Goal: Task Accomplishment & Management: Use online tool/utility

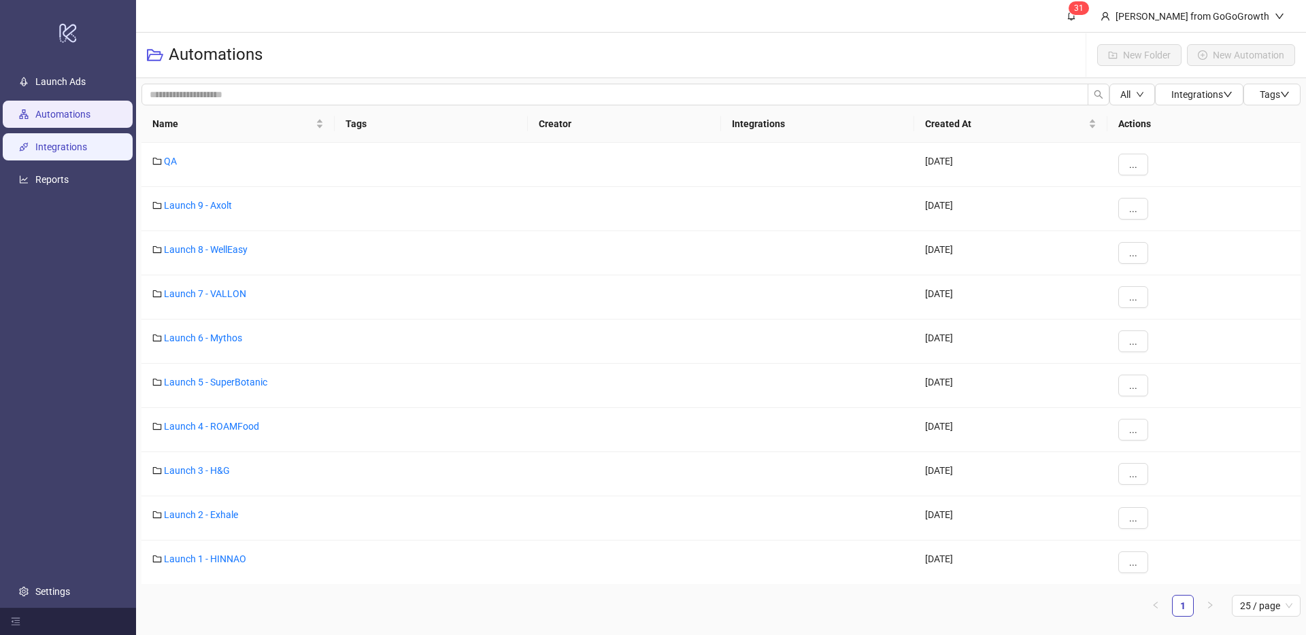
click at [63, 152] on link "Integrations" at bounding box center [61, 146] width 52 height 11
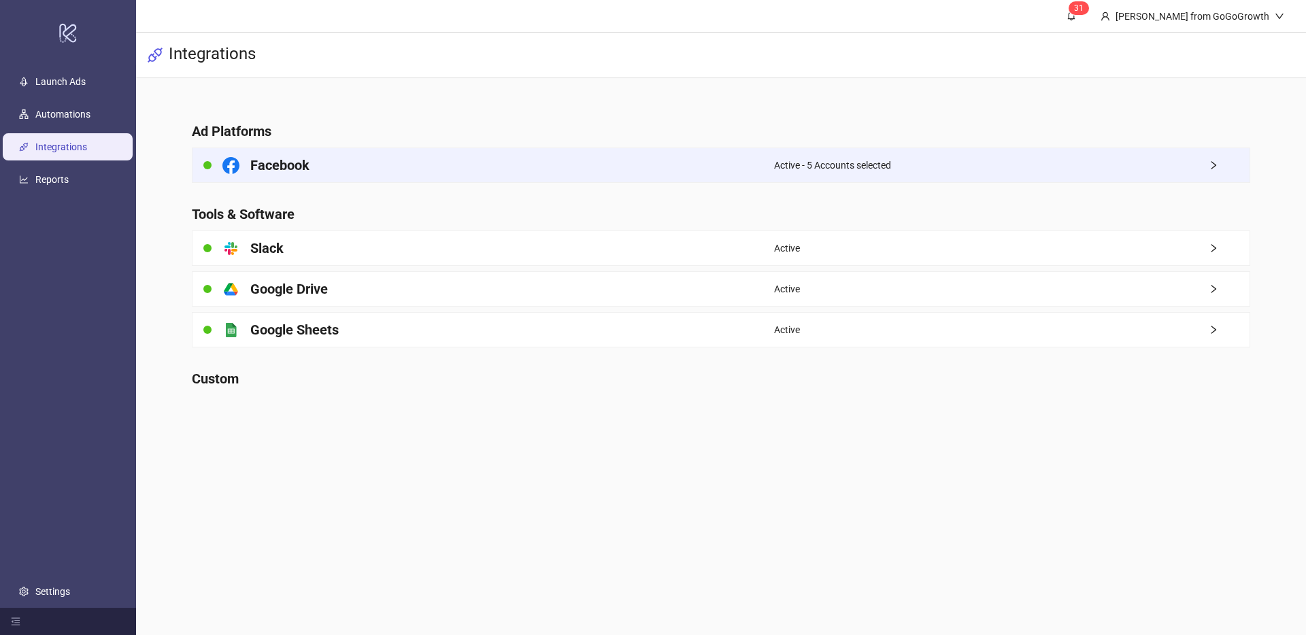
click at [986, 160] on div "Active - 5 Accounts selected" at bounding box center [1011, 165] width 475 height 34
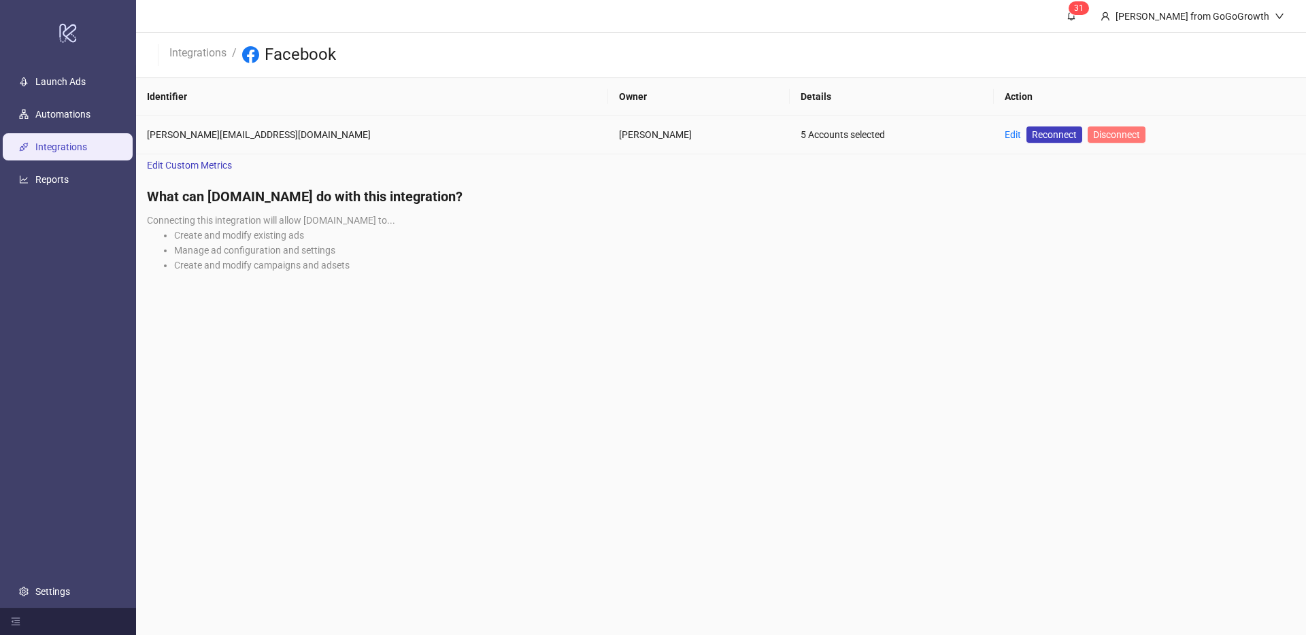
click at [1093, 135] on span "Disconnect" at bounding box center [1116, 134] width 47 height 11
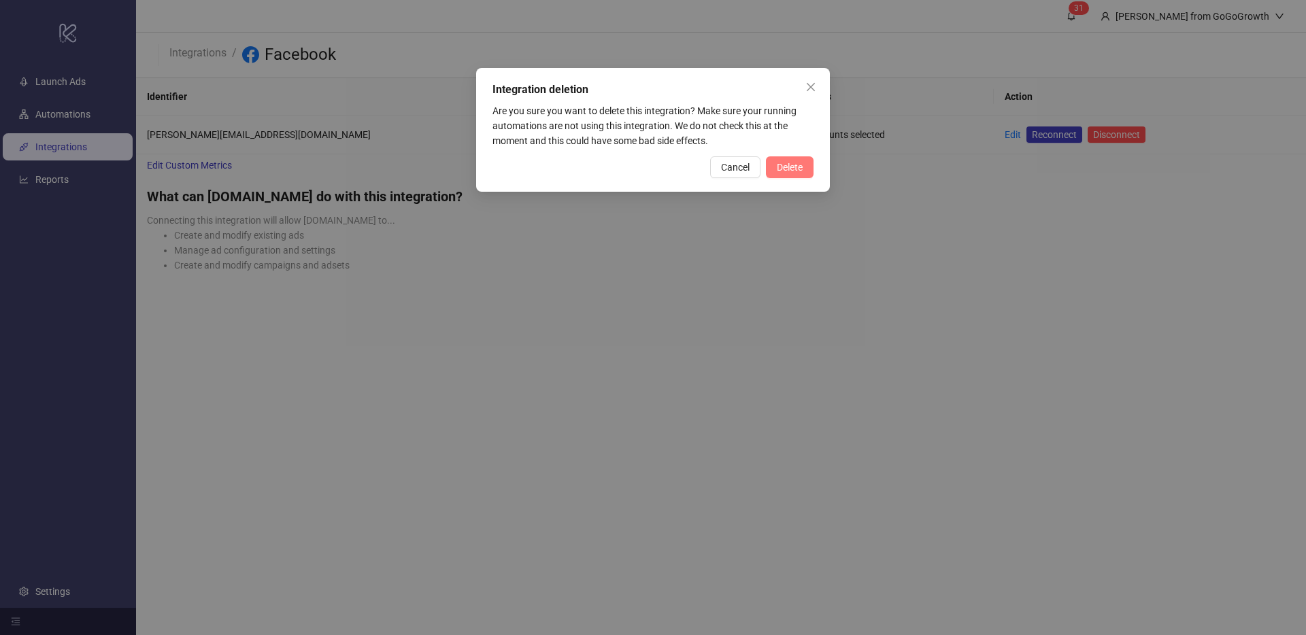
click at [801, 166] on span "Delete" at bounding box center [790, 167] width 26 height 11
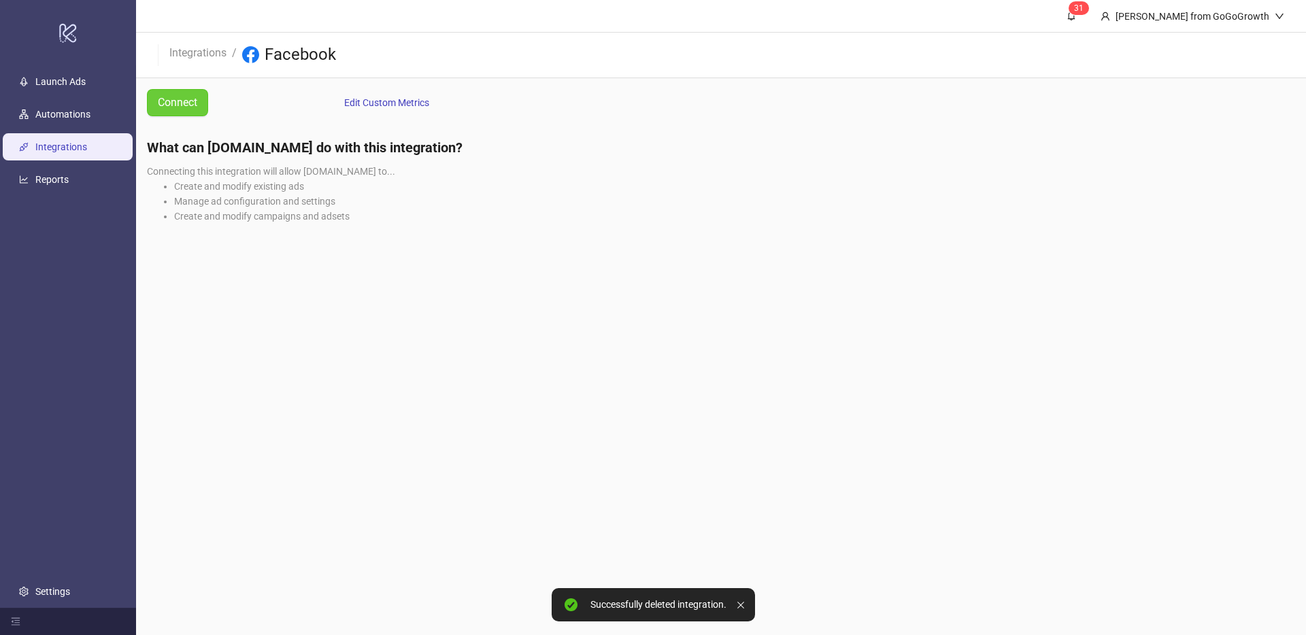
click at [199, 105] on link "Connect" at bounding box center [177, 102] width 61 height 27
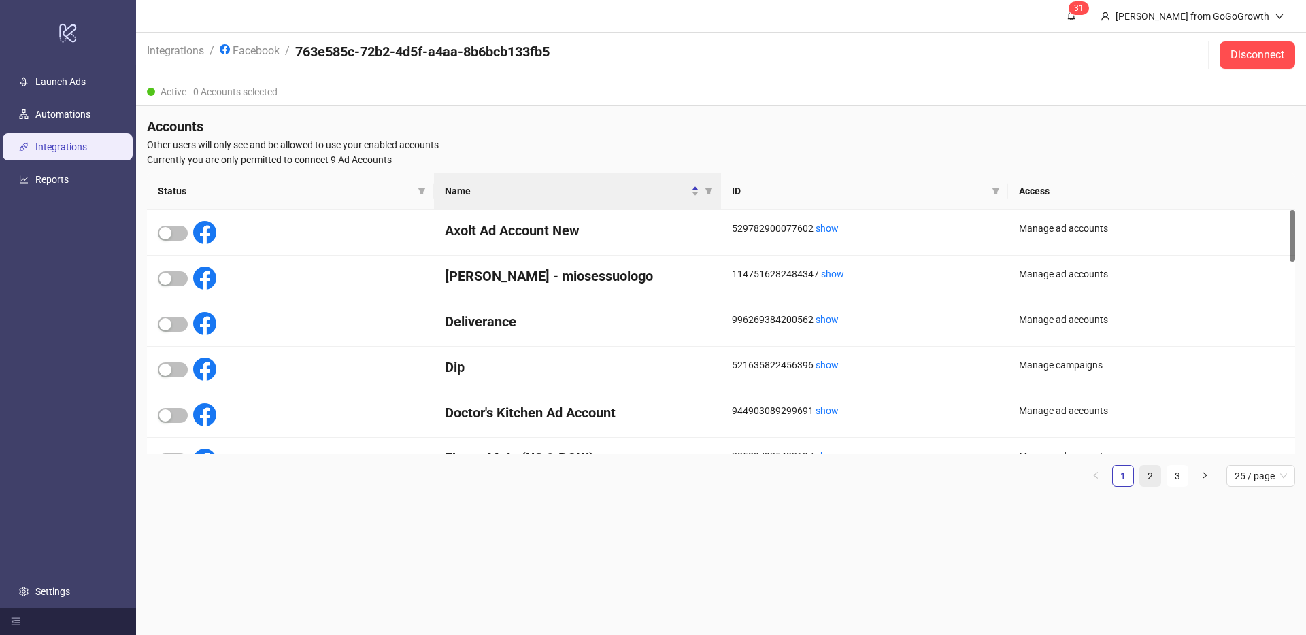
click at [1145, 482] on link "2" at bounding box center [1150, 476] width 20 height 20
click at [172, 322] on span "button" at bounding box center [173, 324] width 30 height 15
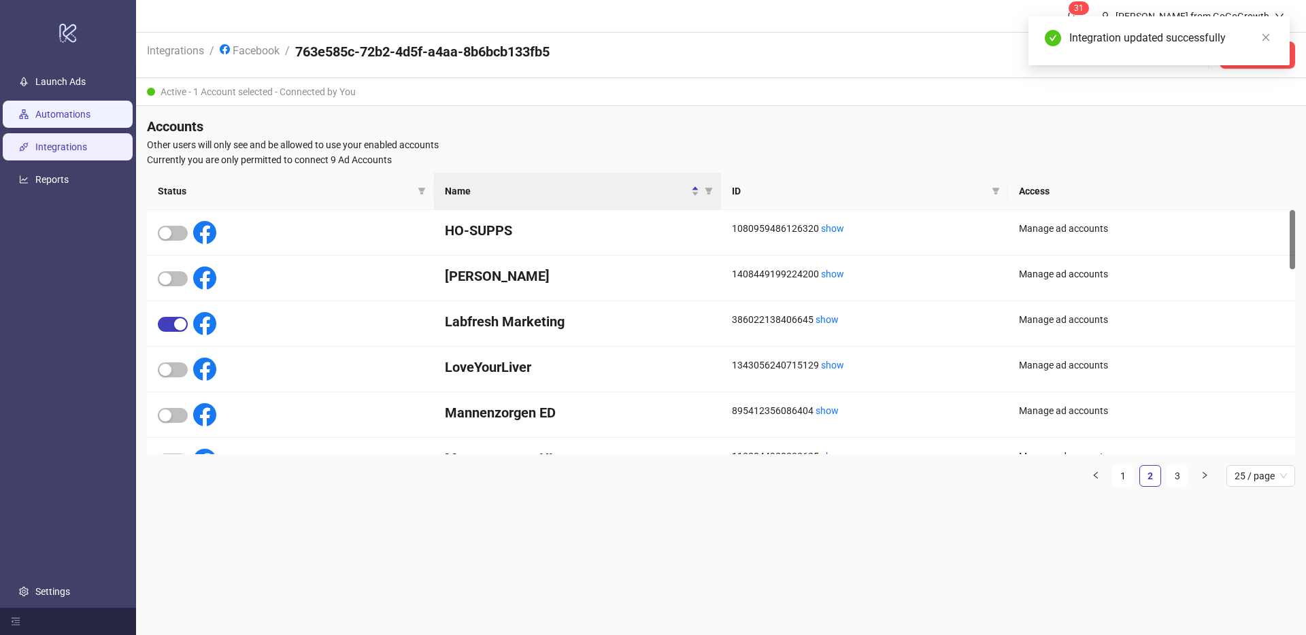
click at [67, 115] on link "Automations" at bounding box center [62, 114] width 55 height 11
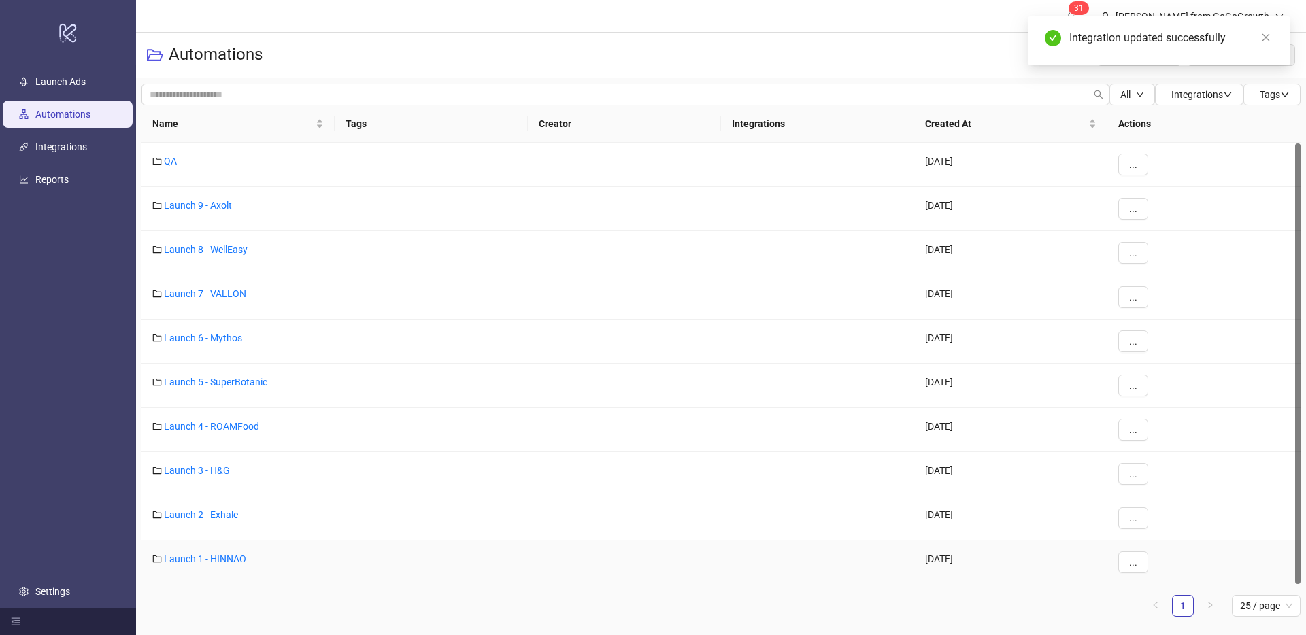
scroll to position [1, 0]
click at [200, 564] on div "Launch 1 - HINNAO" at bounding box center [237, 562] width 193 height 44
click at [201, 553] on link "Launch 1 - HINNAO" at bounding box center [205, 558] width 82 height 11
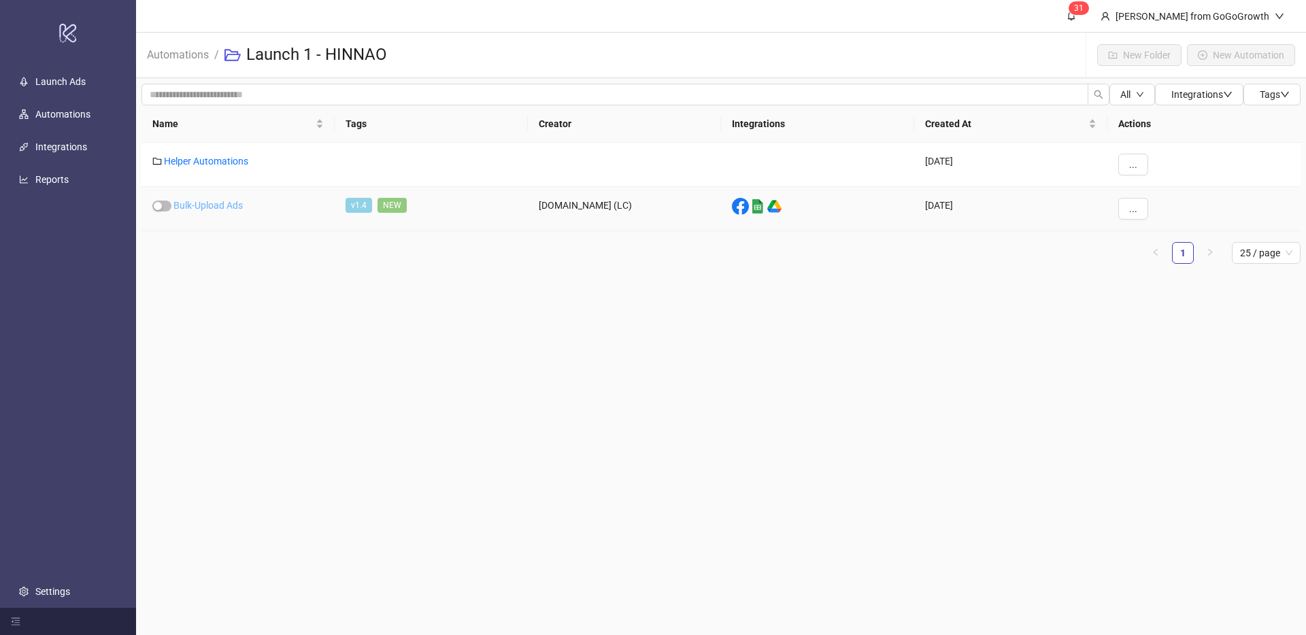
click at [212, 201] on link "Bulk-Upload Ads" at bounding box center [207, 205] width 69 height 11
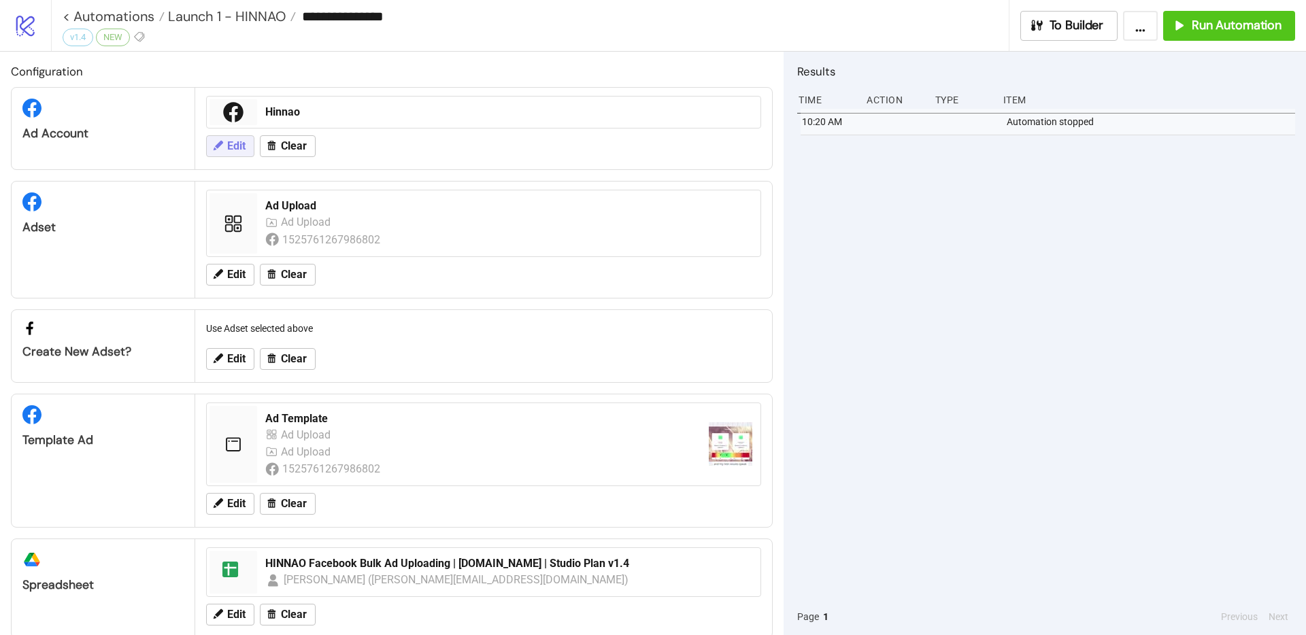
click at [234, 136] on button "Edit" at bounding box center [230, 146] width 48 height 22
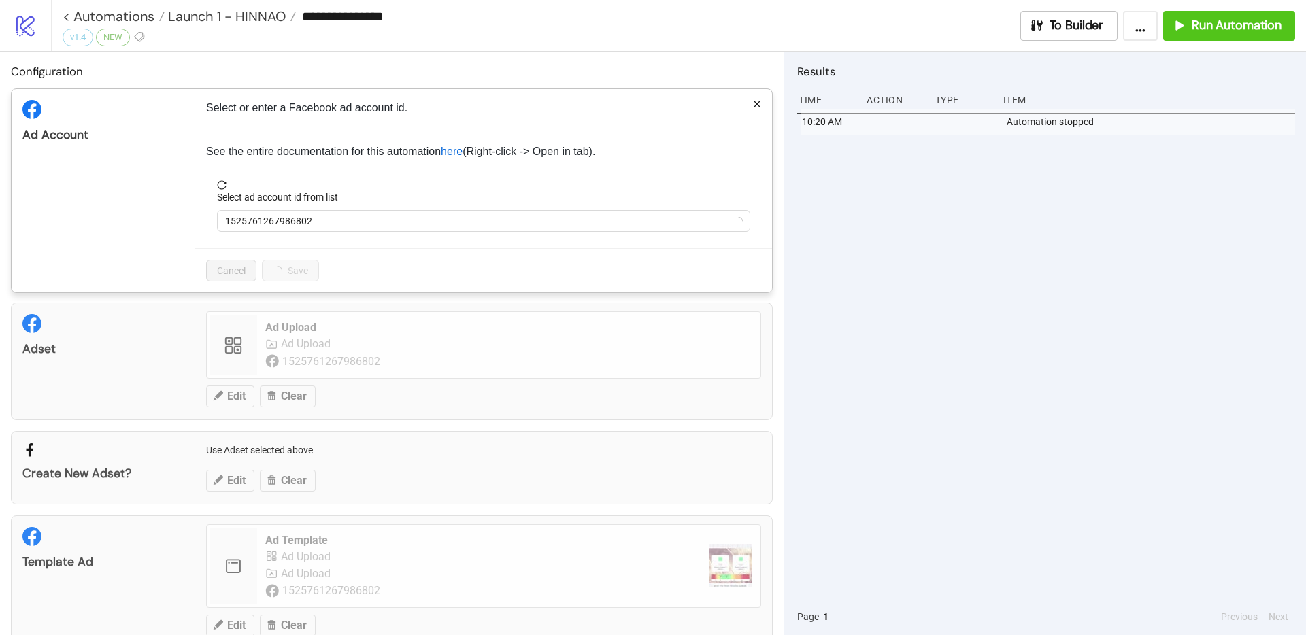
click at [351, 205] on div "Select ad account id from list" at bounding box center [483, 200] width 533 height 20
click at [339, 229] on span "Hinnao" at bounding box center [483, 221] width 517 height 20
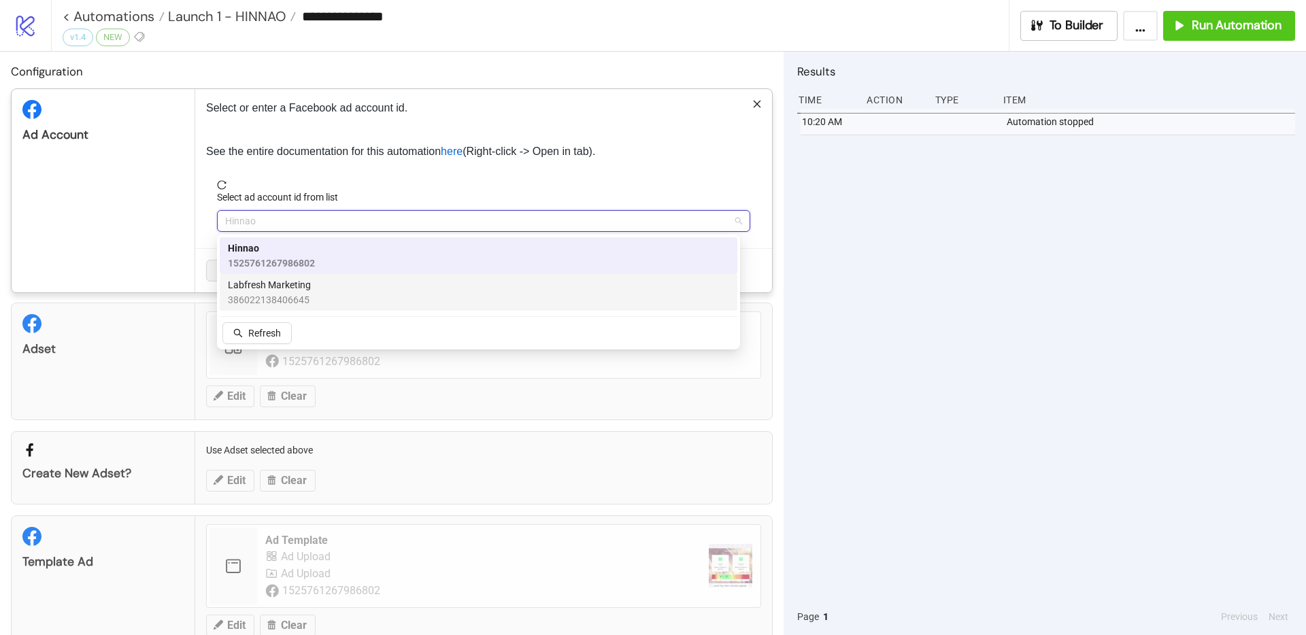
click at [277, 295] on span "386022138406645" at bounding box center [269, 299] width 83 height 15
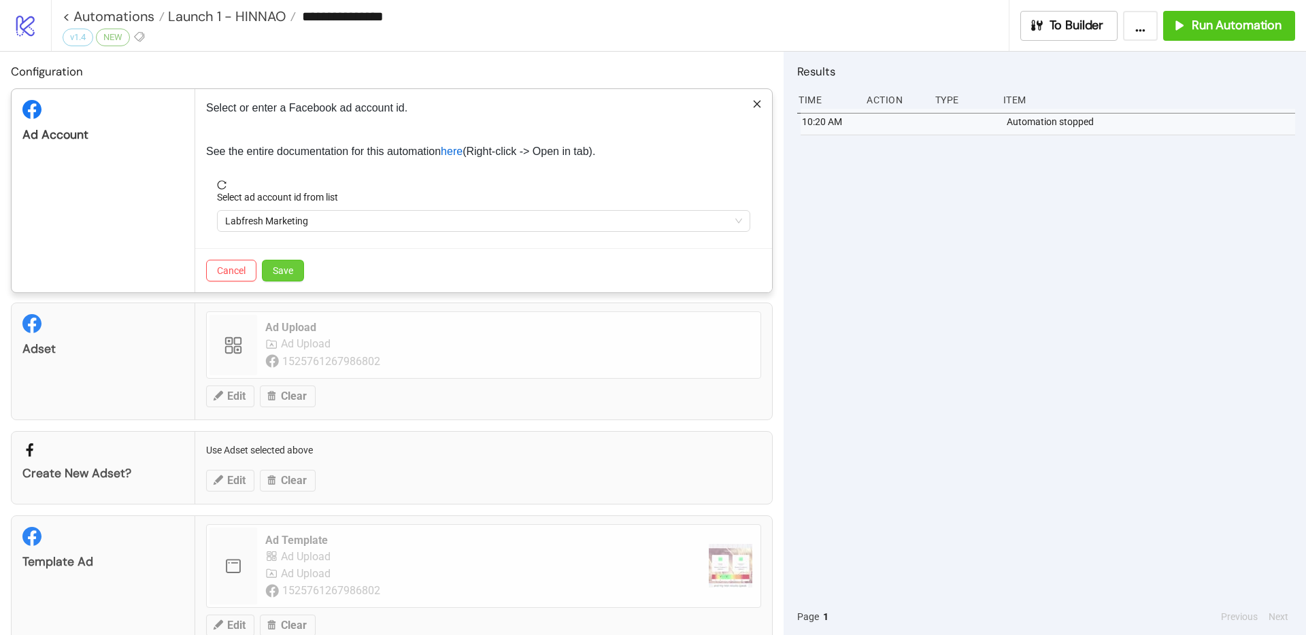
click at [284, 274] on span "Save" at bounding box center [283, 270] width 20 height 11
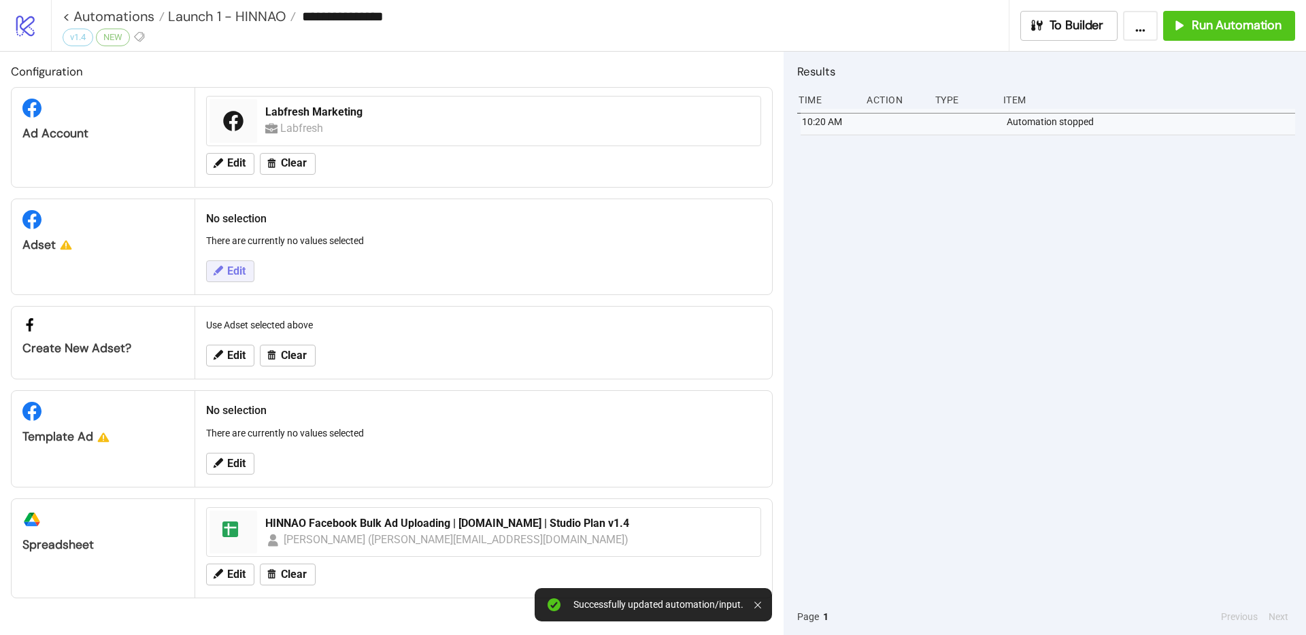
click at [246, 282] on button "Edit" at bounding box center [230, 272] width 48 height 22
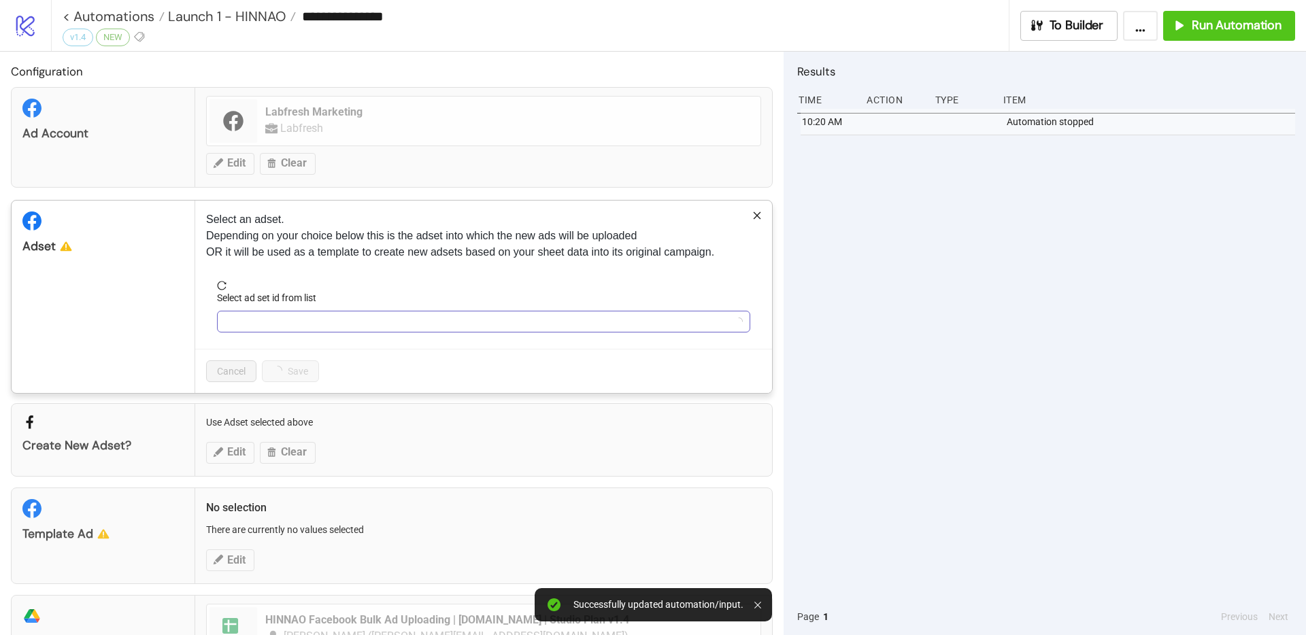
click at [275, 330] on input "Select ad set id from list" at bounding box center [477, 322] width 505 height 20
type input "*"
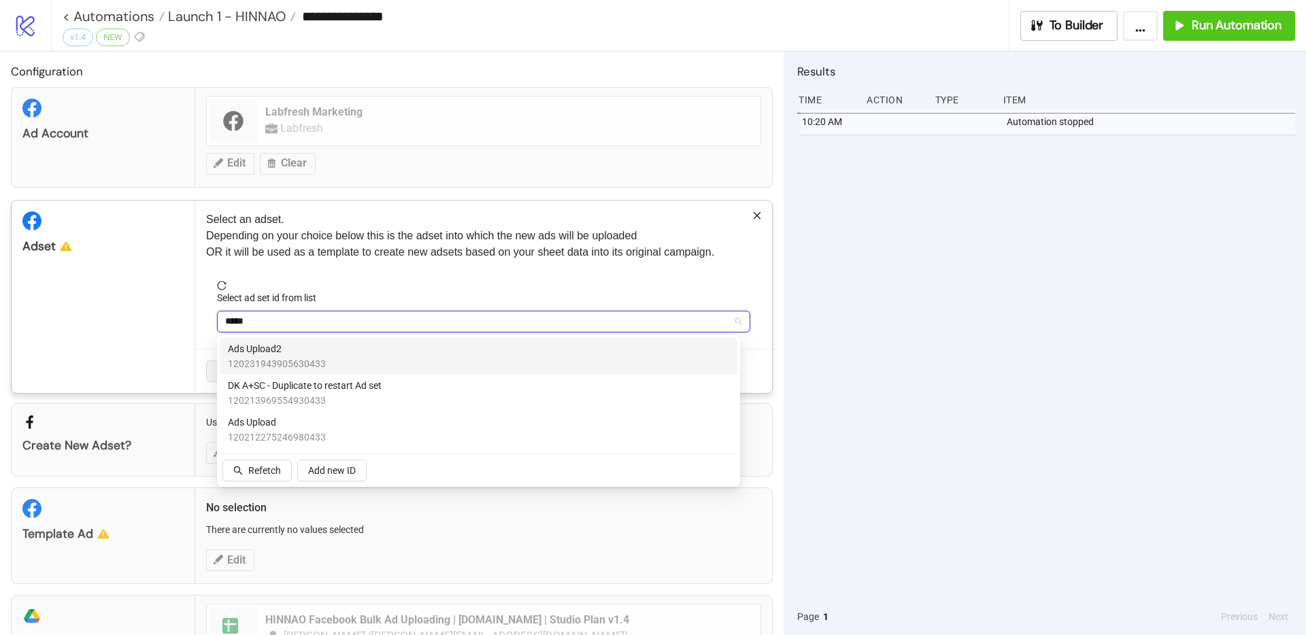
type input "******"
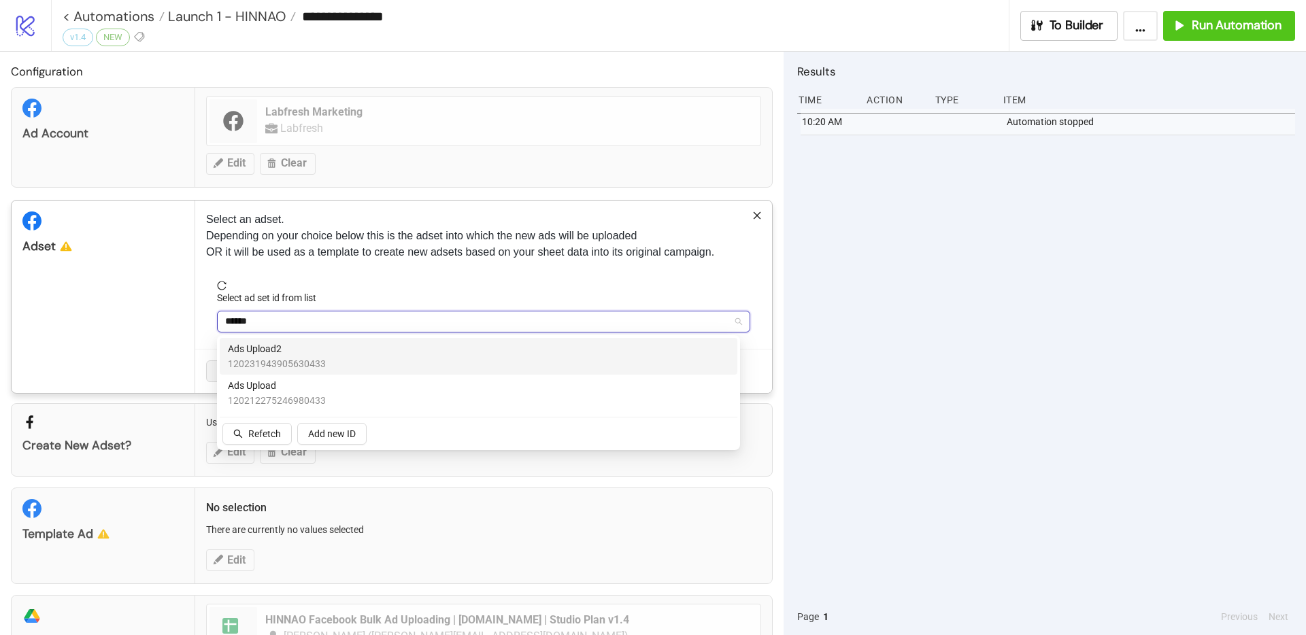
click at [285, 343] on span "Ads Upload2" at bounding box center [277, 348] width 98 height 15
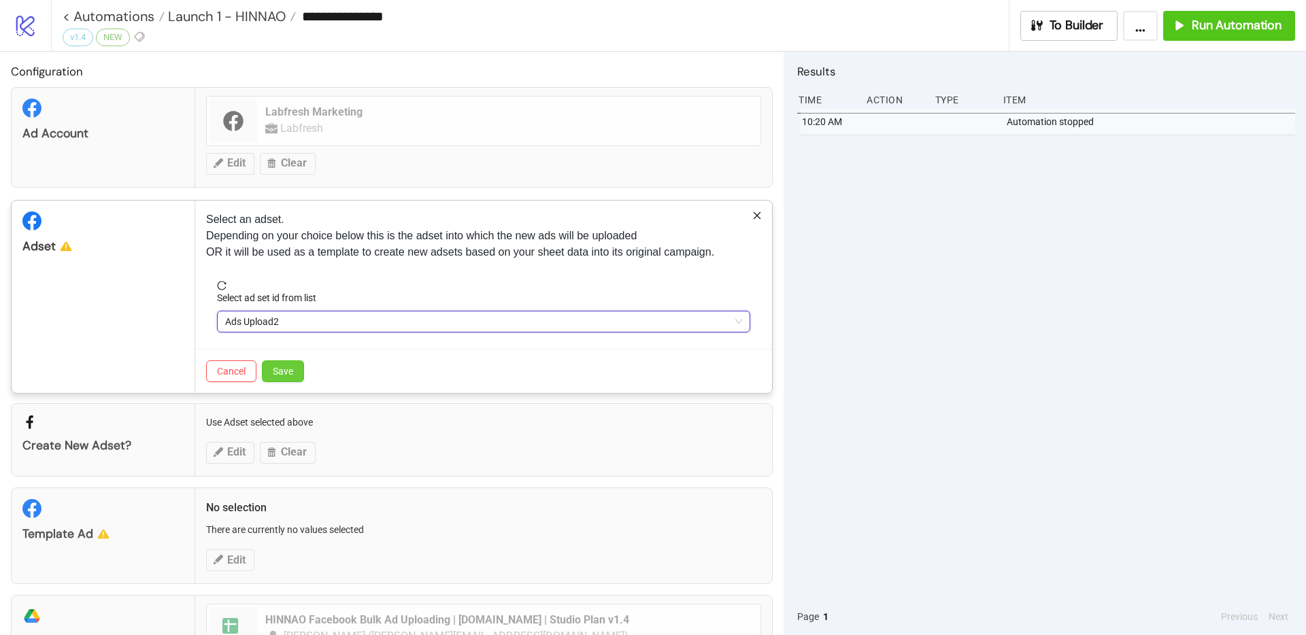
click at [287, 382] on button "Save" at bounding box center [283, 372] width 42 height 22
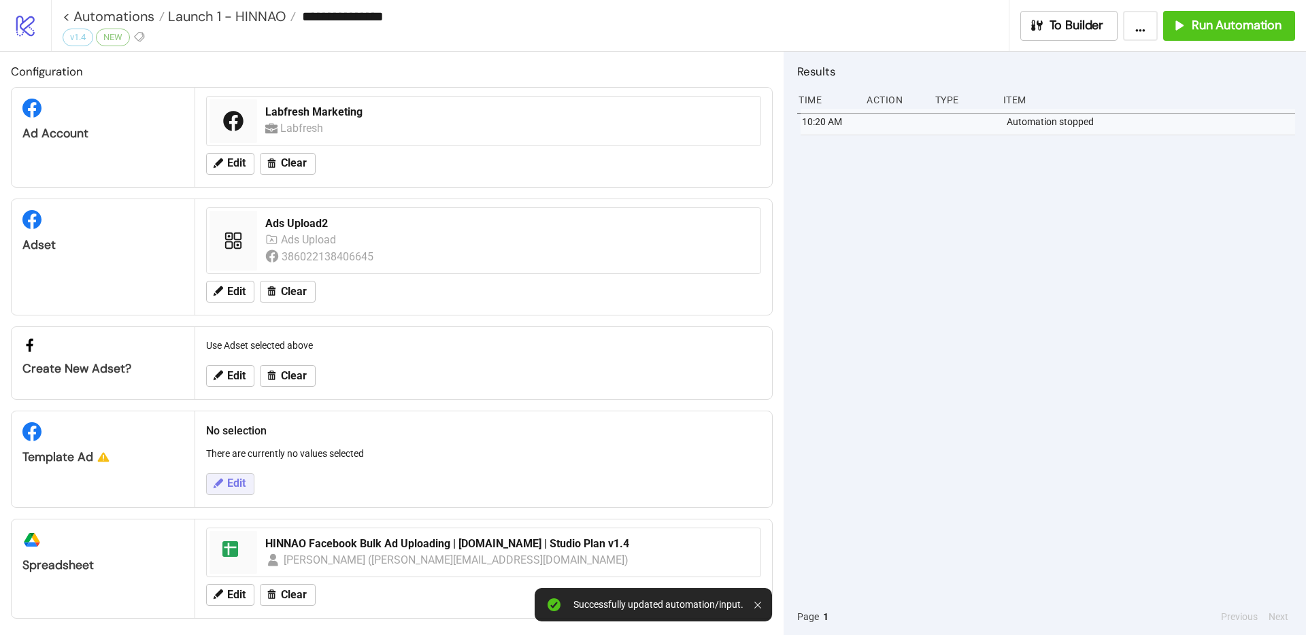
click at [228, 486] on span "Edit" at bounding box center [236, 484] width 18 height 12
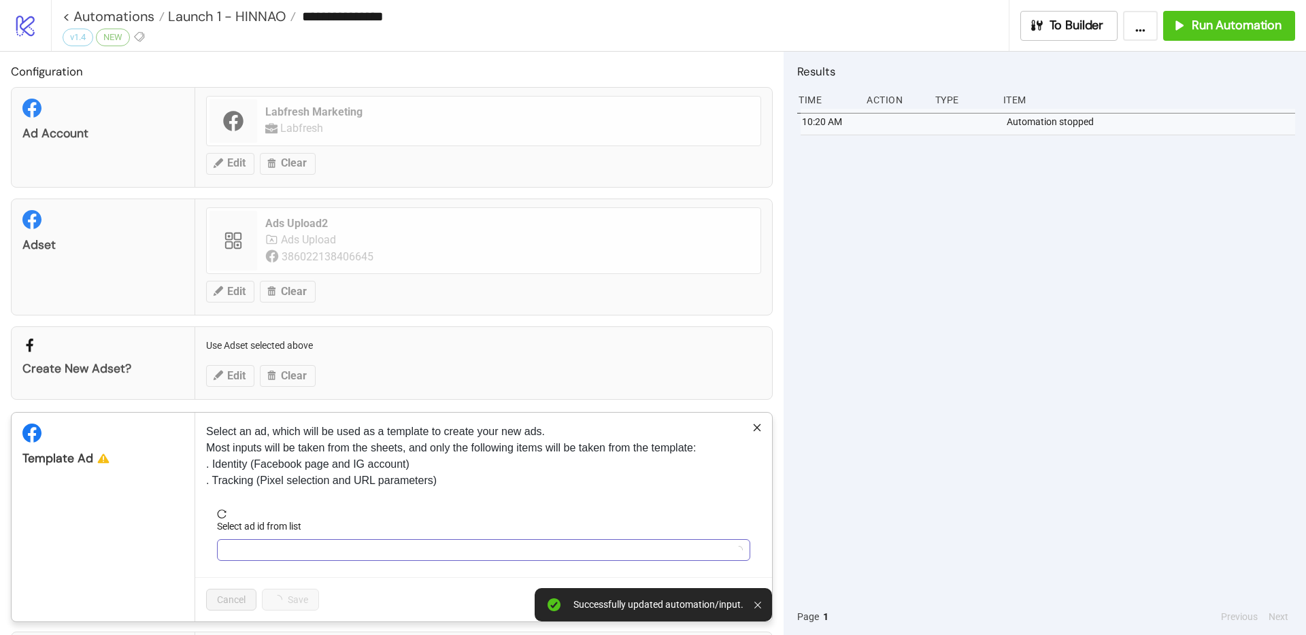
scroll to position [3, 0]
click at [293, 546] on input "Select ad id from list" at bounding box center [477, 547] width 505 height 20
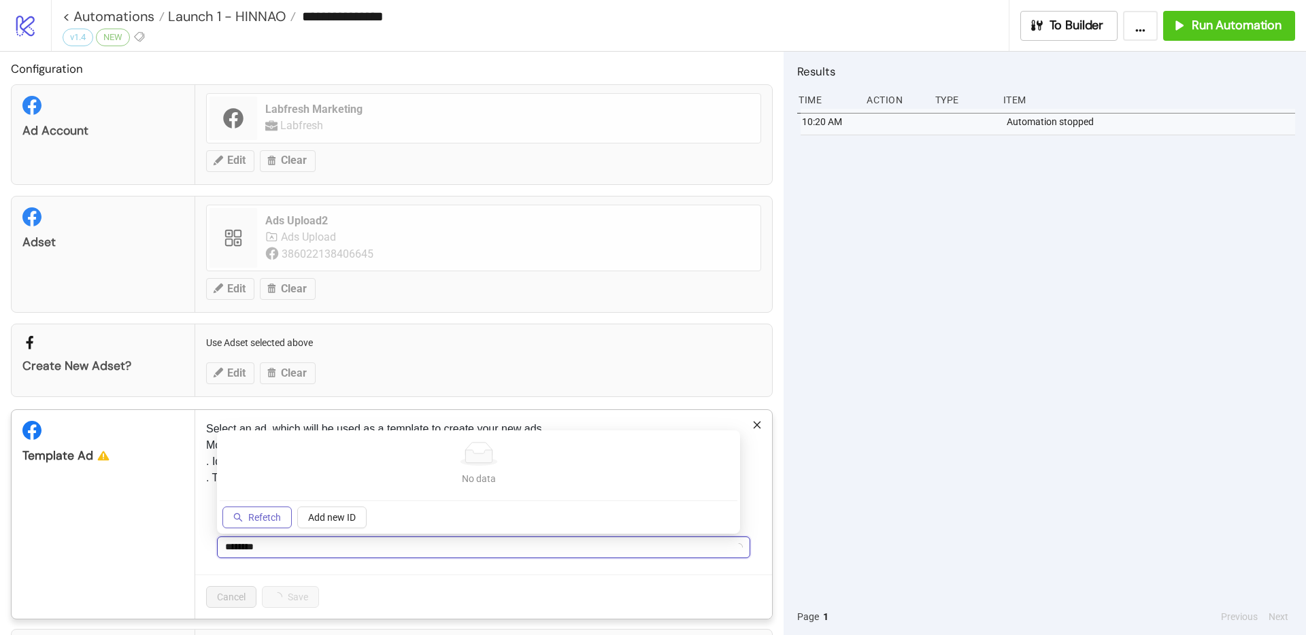
type input "********"
click at [275, 518] on span "Refetch" at bounding box center [264, 517] width 33 height 11
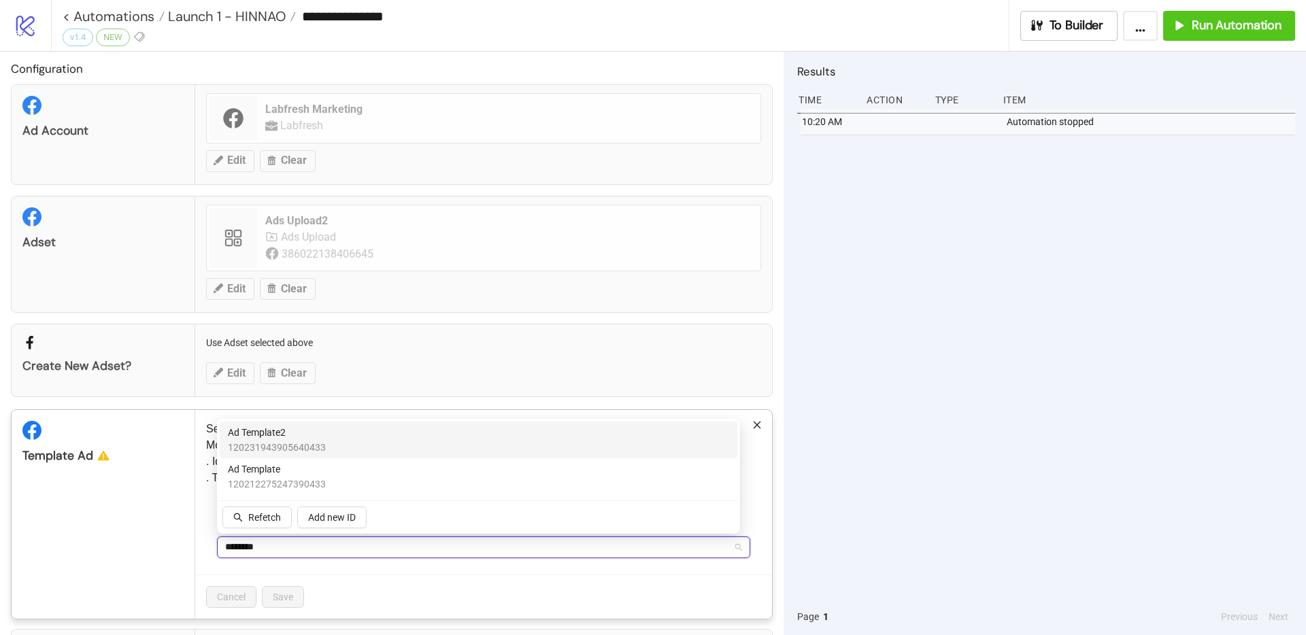
click at [293, 435] on span "Ad Template2" at bounding box center [277, 432] width 98 height 15
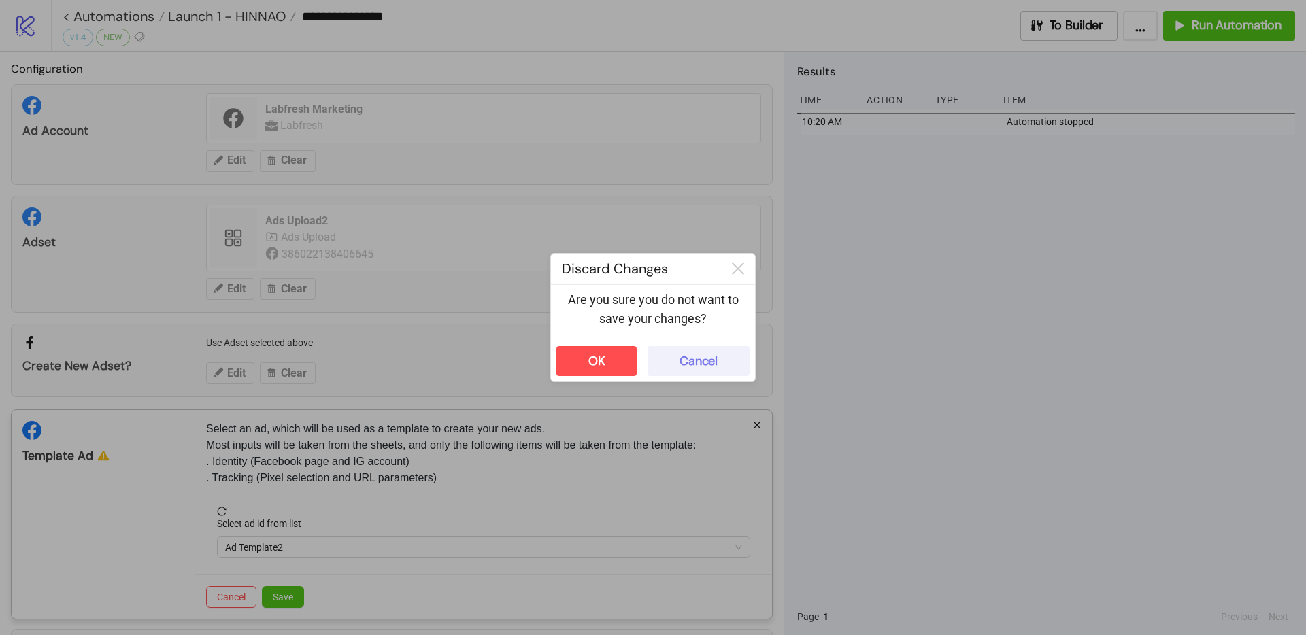
click at [692, 358] on div "Cancel" at bounding box center [699, 362] width 38 height 16
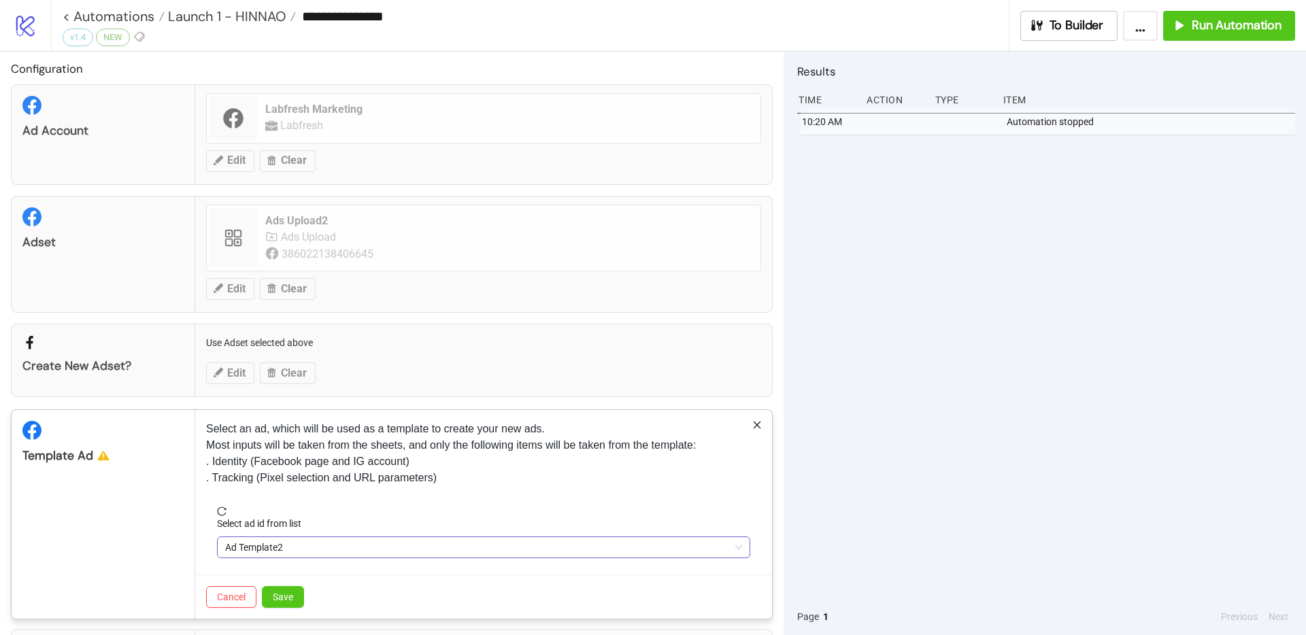
click at [313, 554] on span "Ad Template2" at bounding box center [483, 547] width 517 height 20
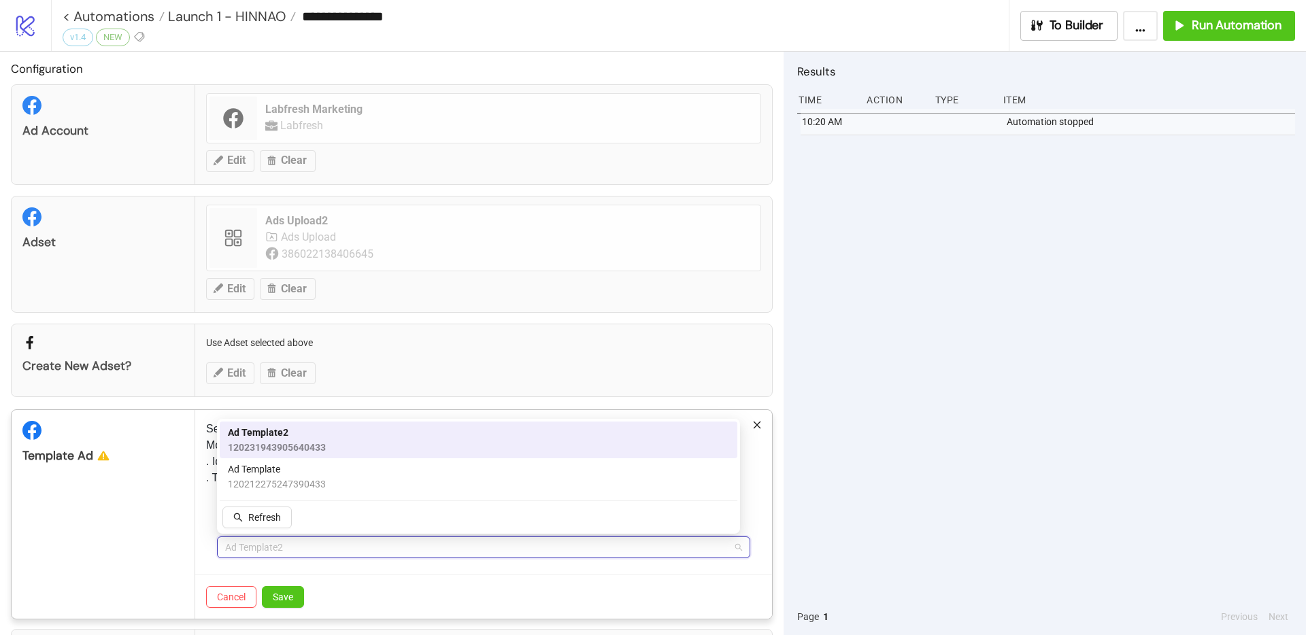
click at [261, 429] on span "Ad Template2" at bounding box center [277, 432] width 98 height 15
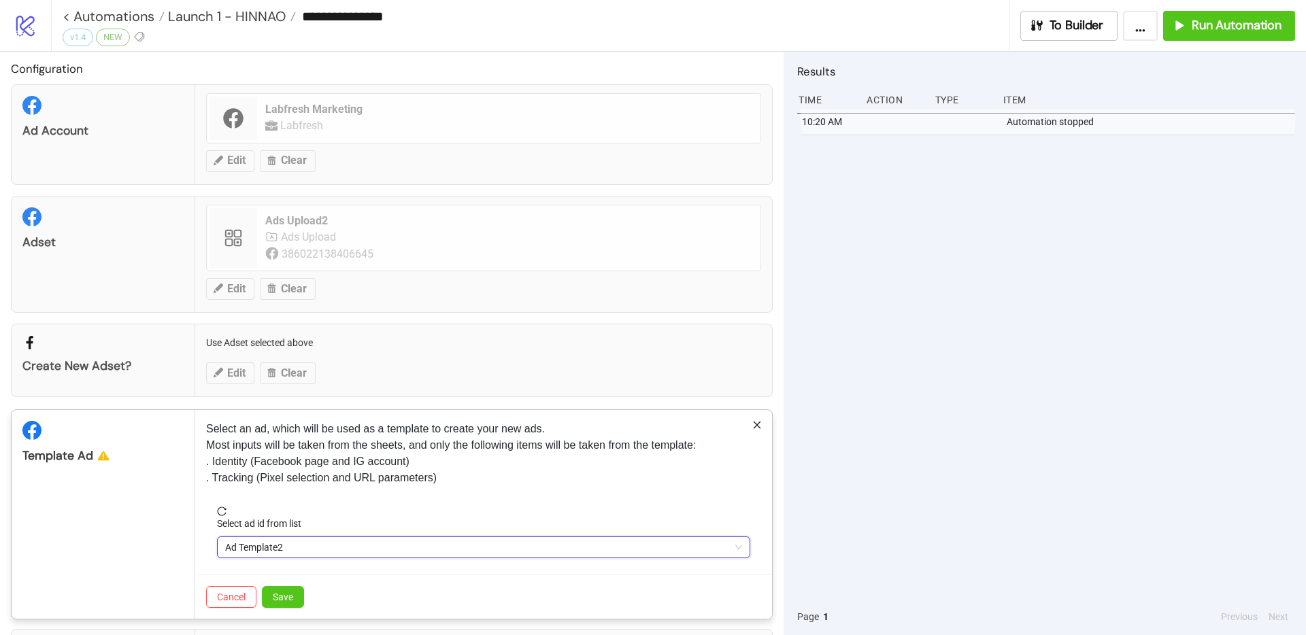
click at [284, 585] on div "Cancel Save" at bounding box center [483, 597] width 577 height 44
click at [281, 599] on span "Save" at bounding box center [283, 597] width 20 height 11
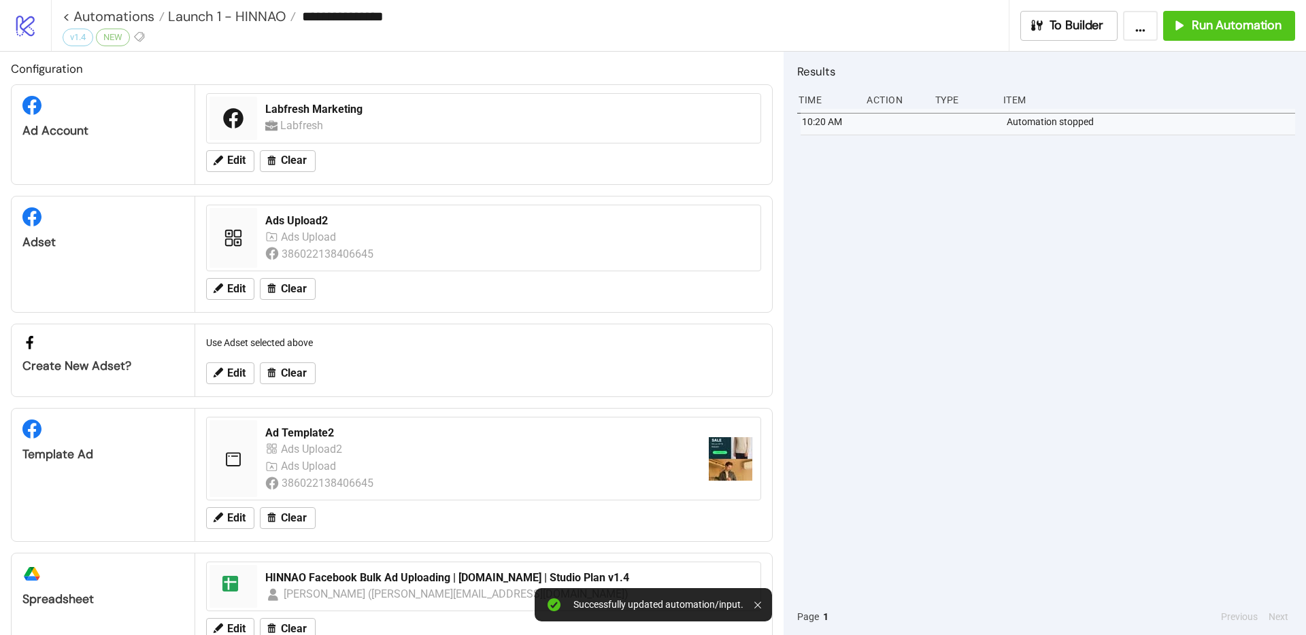
scroll to position [42, 0]
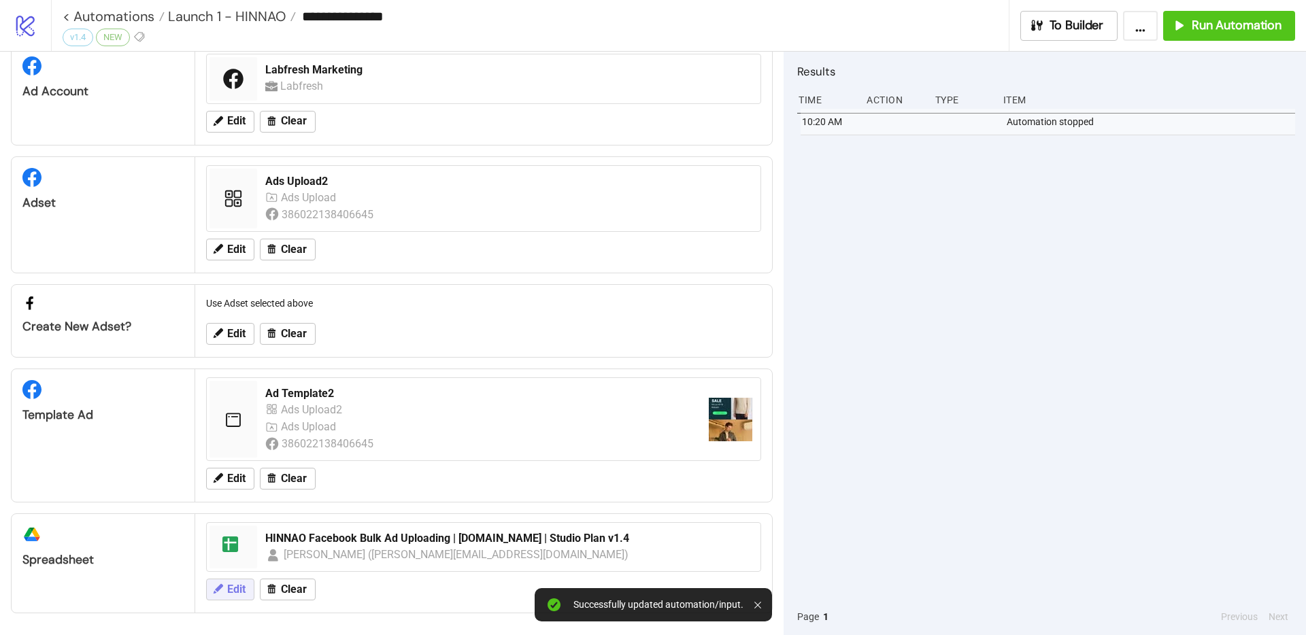
click at [209, 595] on button "Edit" at bounding box center [230, 590] width 48 height 22
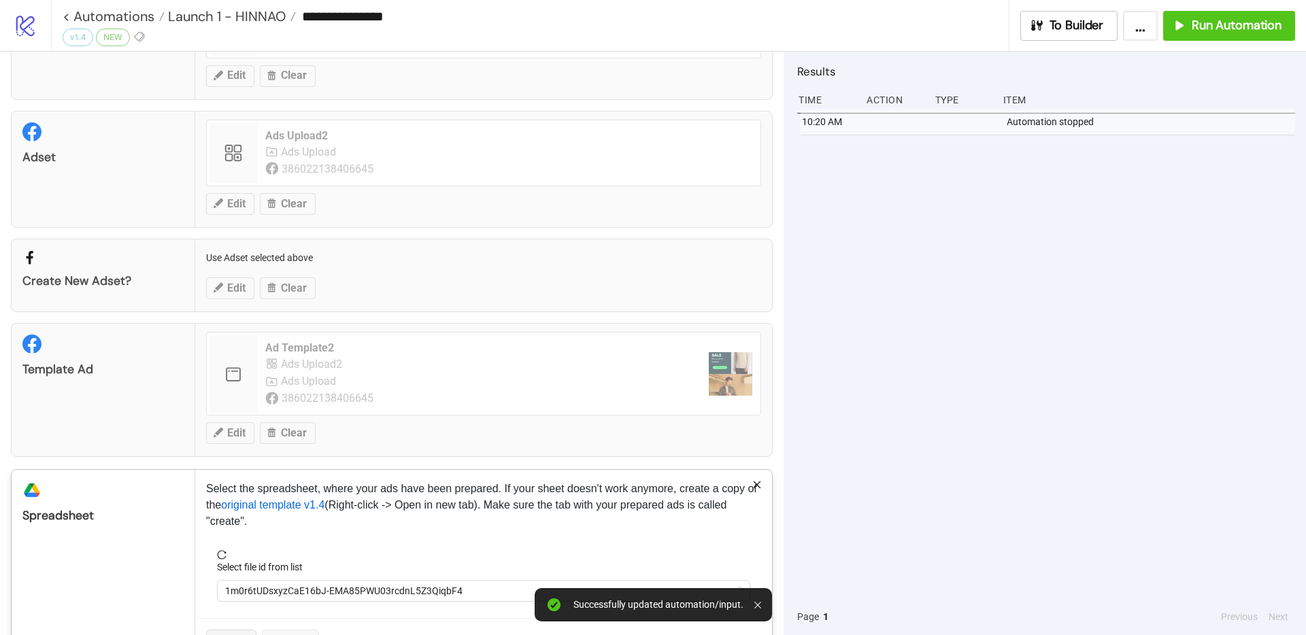
scroll to position [136, 0]
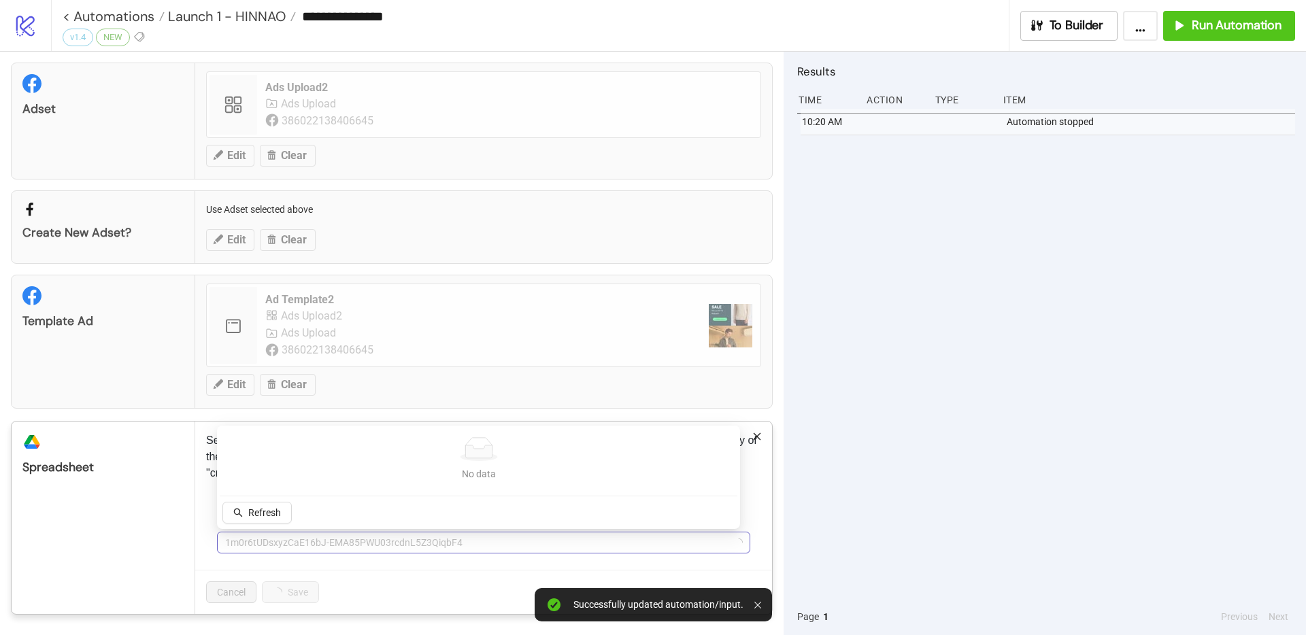
click at [312, 548] on span "1m0r6tUDsxyzCaE16bJ-EMA85PWU03rcdnL5Z3QiqbF4" at bounding box center [483, 543] width 517 height 20
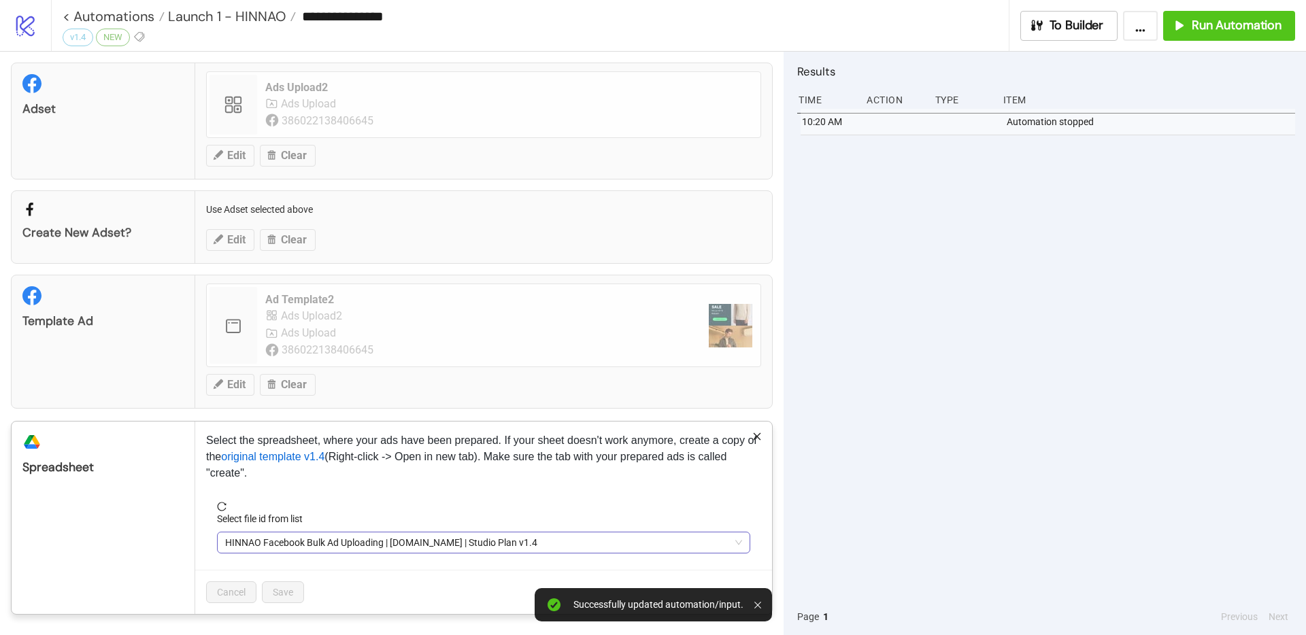
click at [328, 541] on span "HINNAO Facebook Bulk Ad Uploading | [DOMAIN_NAME] | Studio Plan v1.4" at bounding box center [483, 543] width 517 height 20
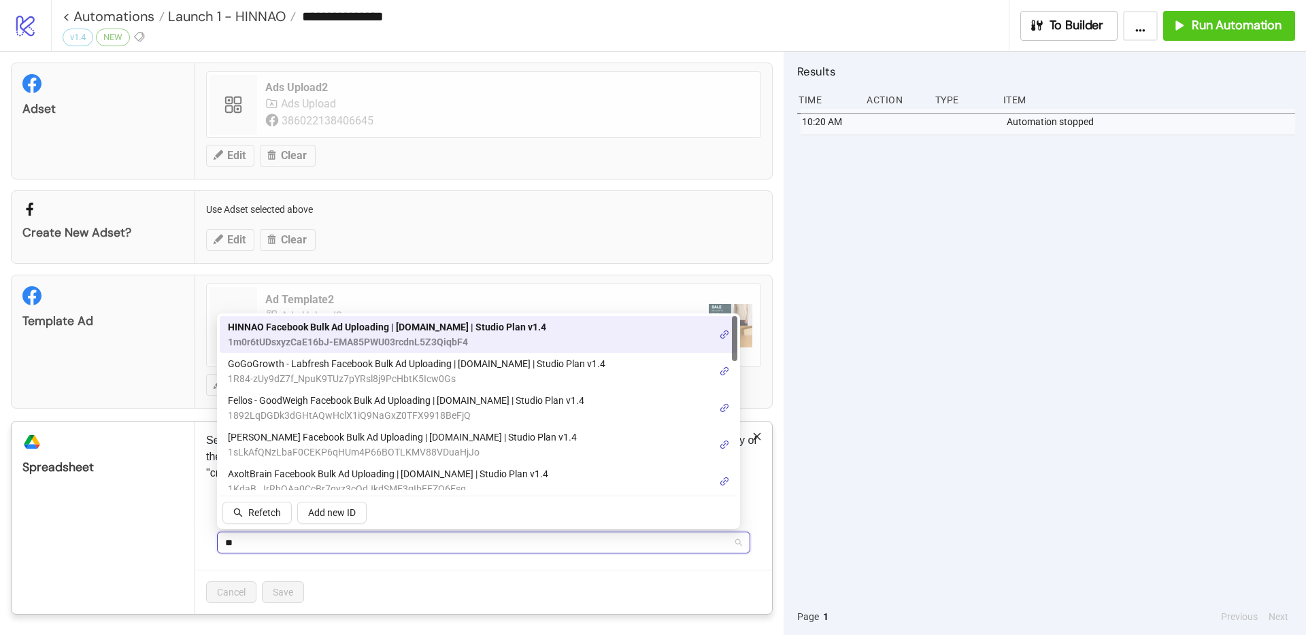
type input "***"
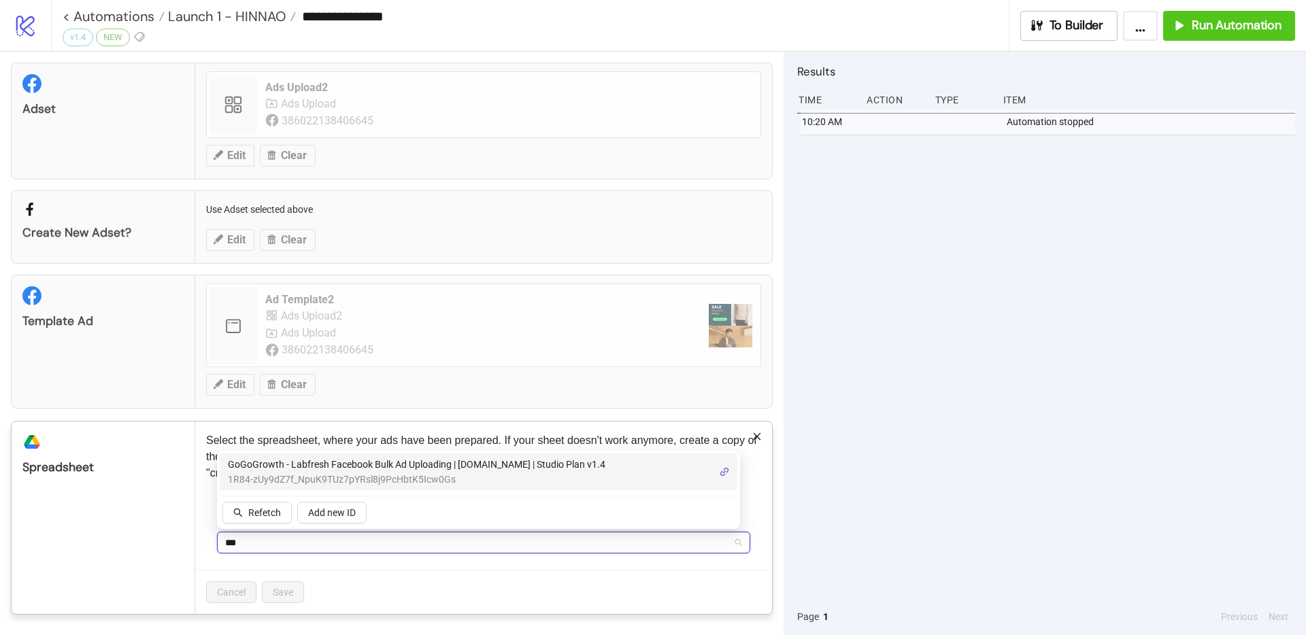
click at [419, 480] on span "1R84-zUy9dZ7f_NpuK9TUz7pYRsl8j9PcHbtK5Icw0Gs" at bounding box center [417, 479] width 378 height 15
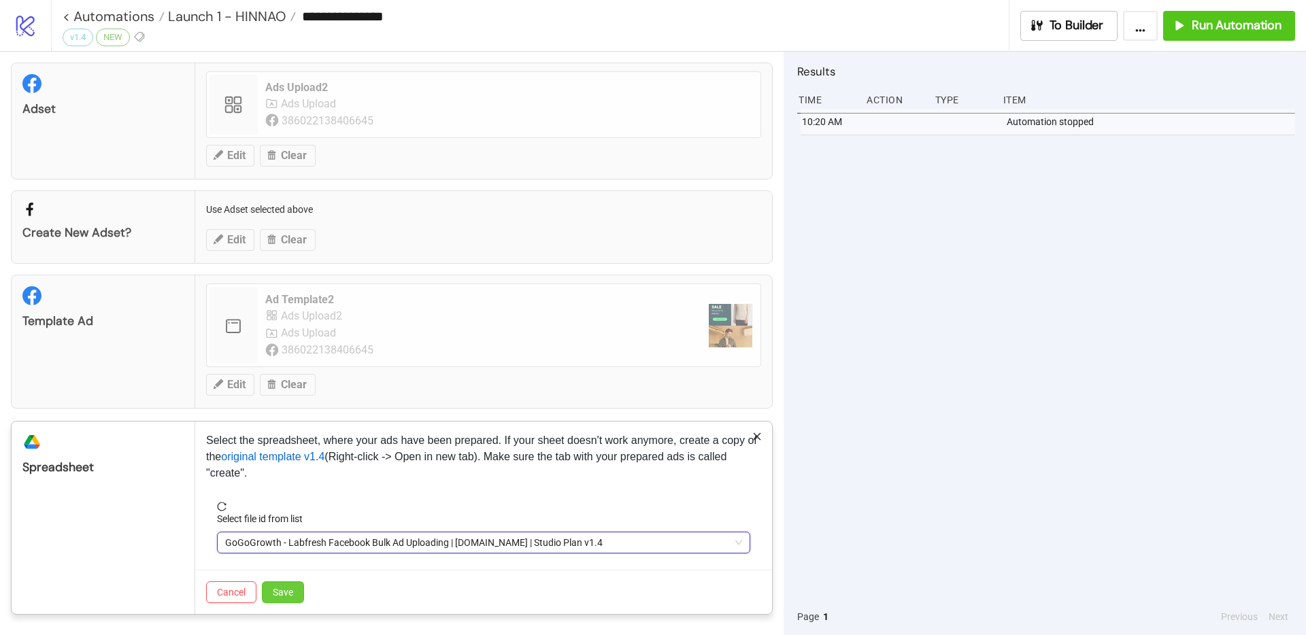
click at [288, 589] on span "Save" at bounding box center [283, 592] width 20 height 11
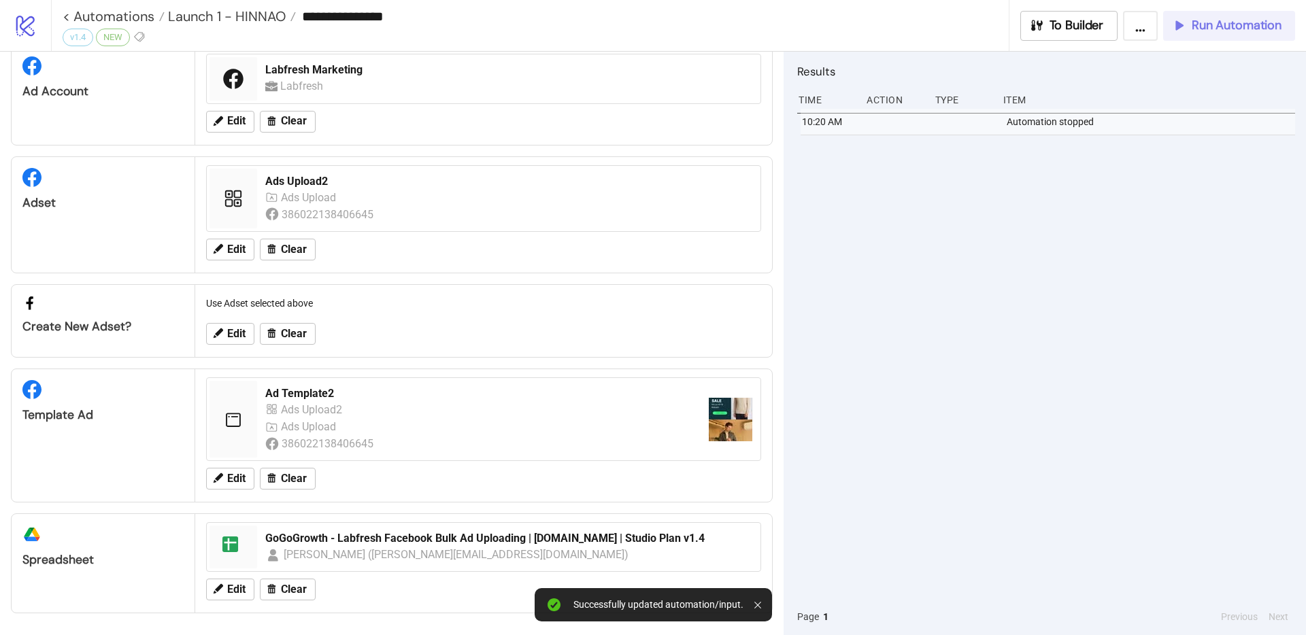
click at [1260, 18] on span "Run Automation" at bounding box center [1237, 26] width 90 height 16
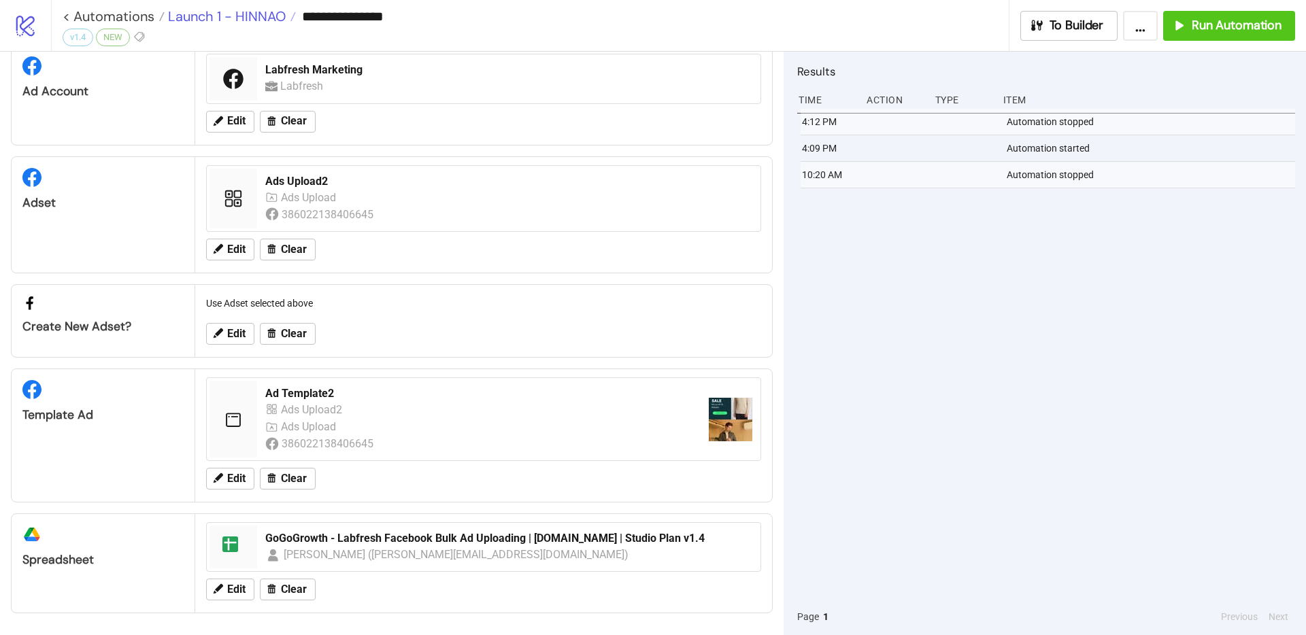
click at [238, 14] on span "Launch 1 - HINNAO" at bounding box center [225, 16] width 121 height 18
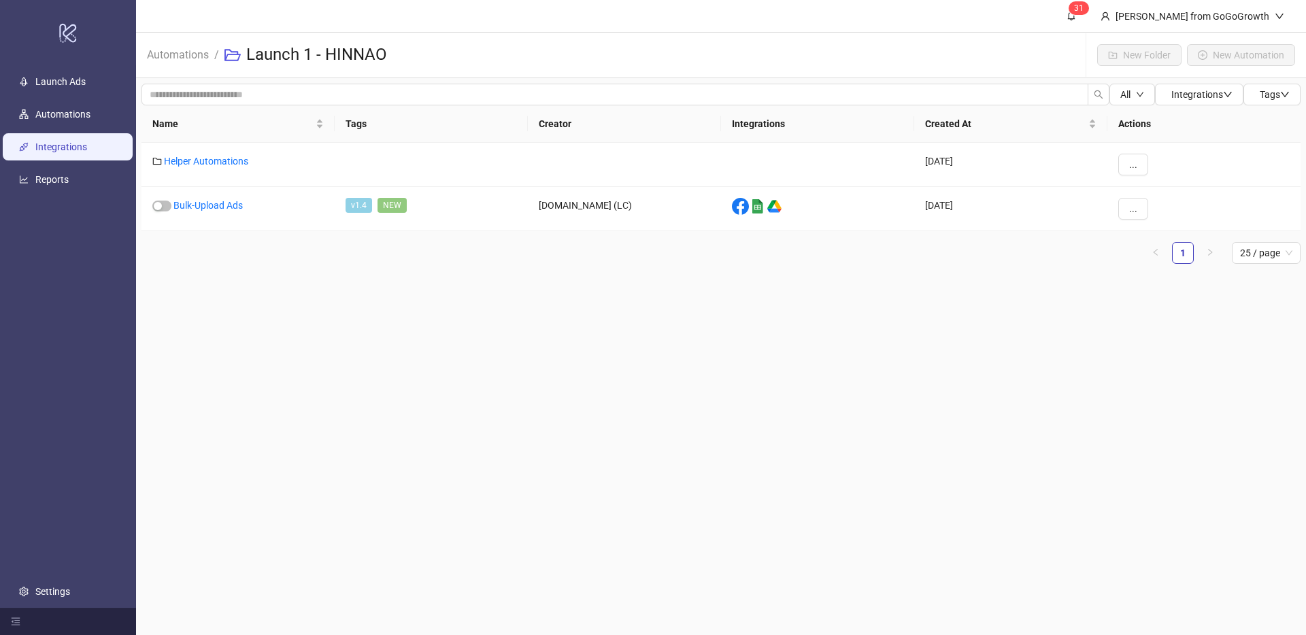
click at [35, 149] on link "Integrations" at bounding box center [61, 146] width 52 height 11
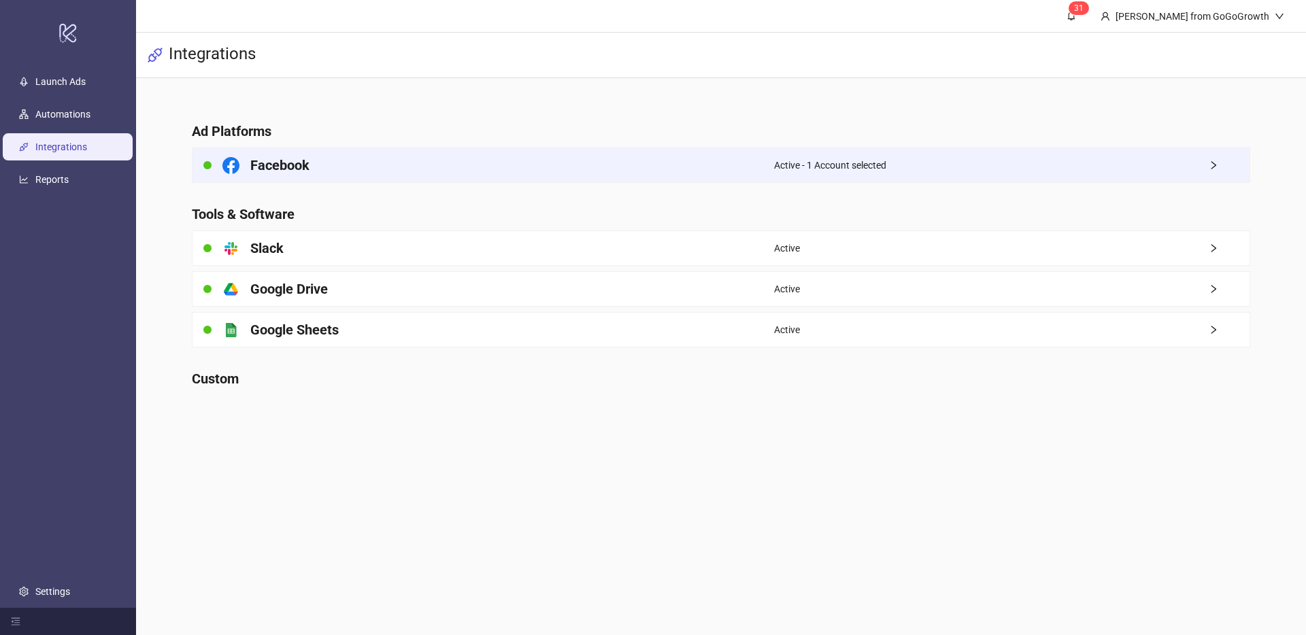
click at [347, 158] on div "Facebook" at bounding box center [484, 165] width 582 height 34
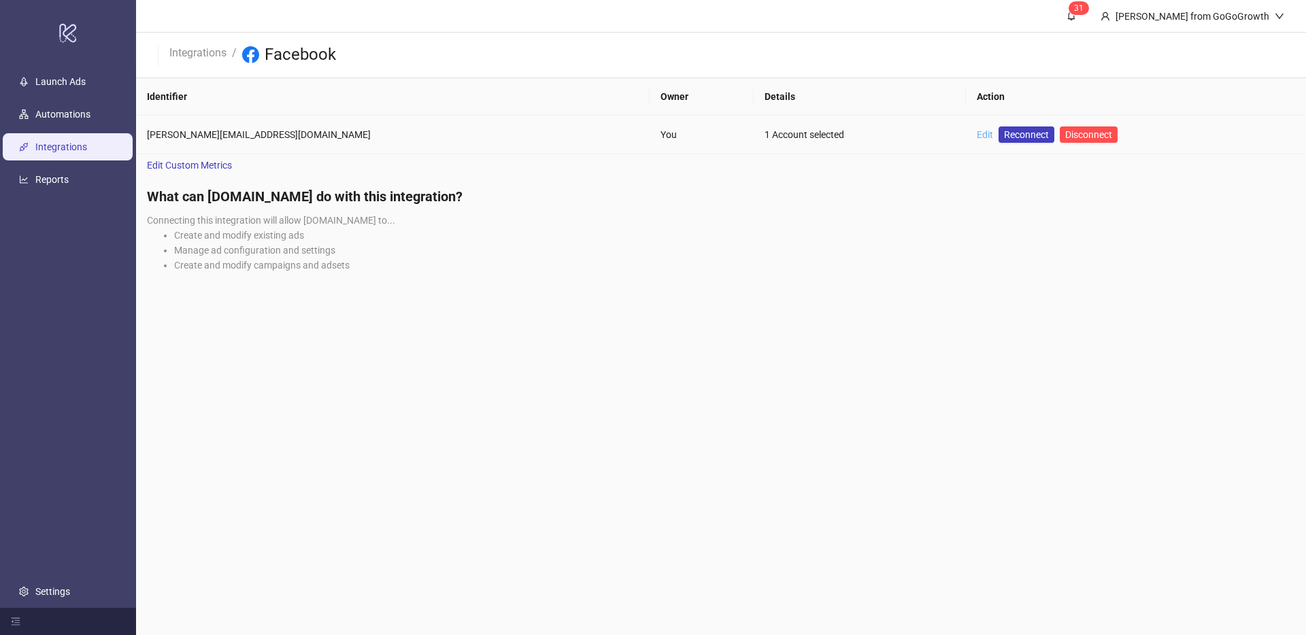
click at [966, 134] on td "Edit Reconnect Disconnect" at bounding box center [1136, 135] width 340 height 39
click at [977, 135] on link "Edit" at bounding box center [985, 134] width 16 height 11
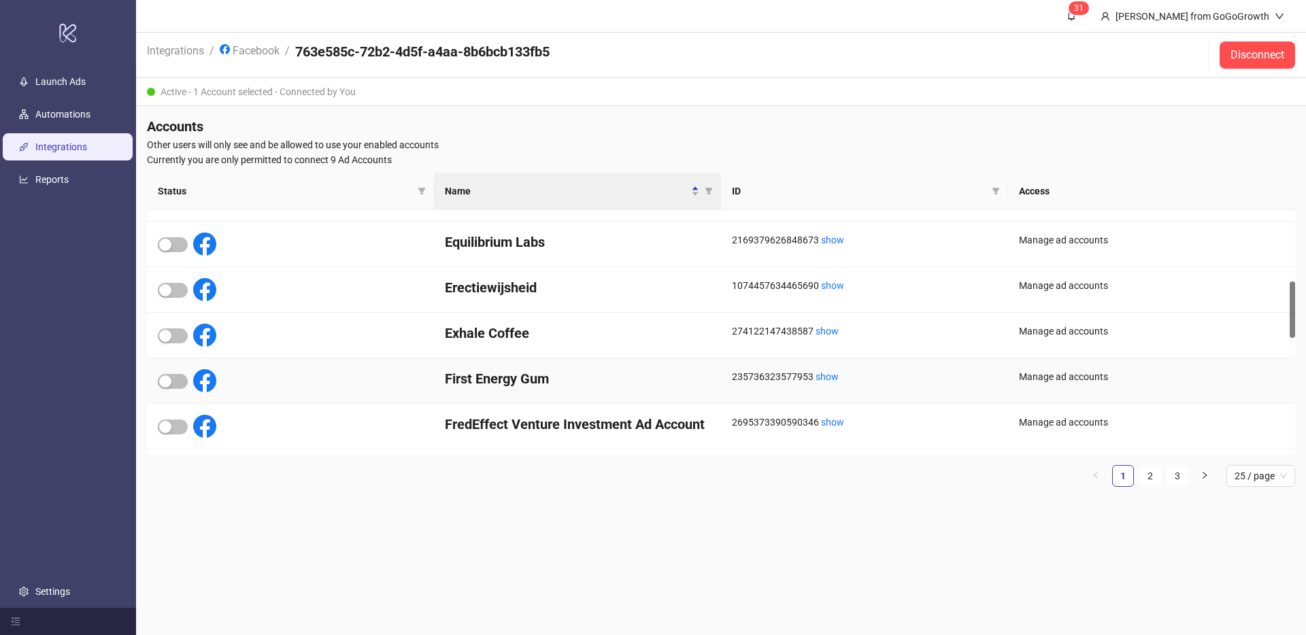
scroll to position [310, 0]
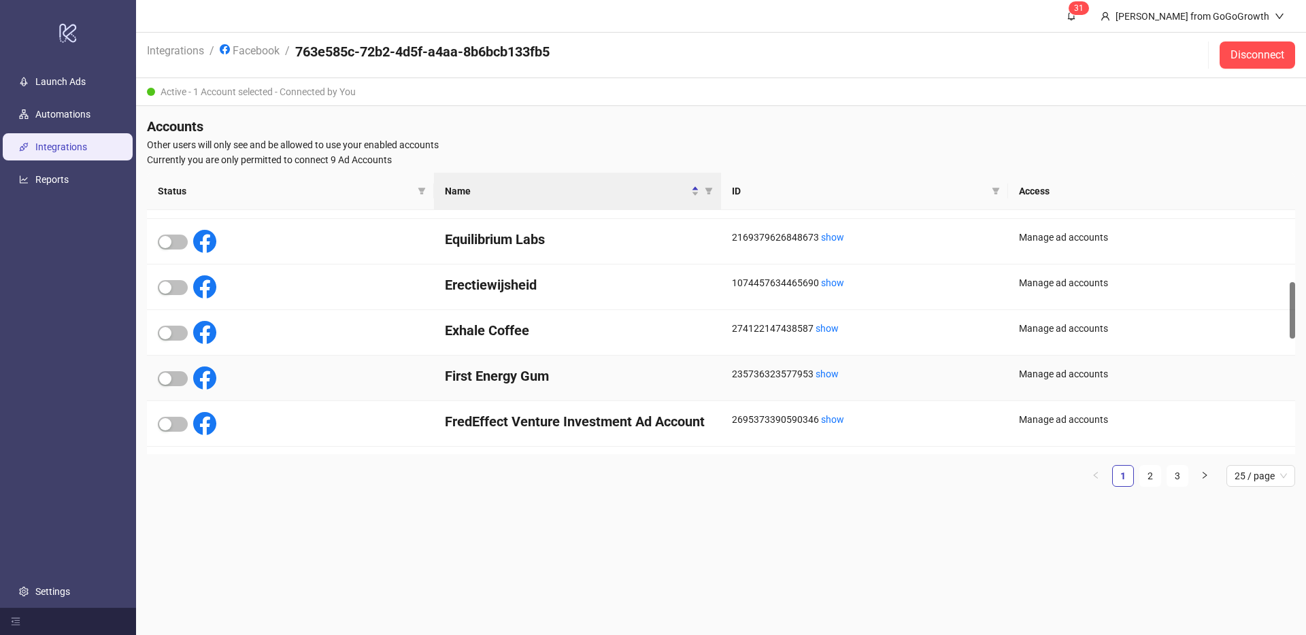
click at [188, 383] on div at bounding box center [187, 378] width 58 height 23
click at [187, 382] on div at bounding box center [173, 378] width 30 height 16
click at [155, 378] on div at bounding box center [290, 379] width 287 height 46
click at [180, 380] on span "button" at bounding box center [173, 378] width 30 height 15
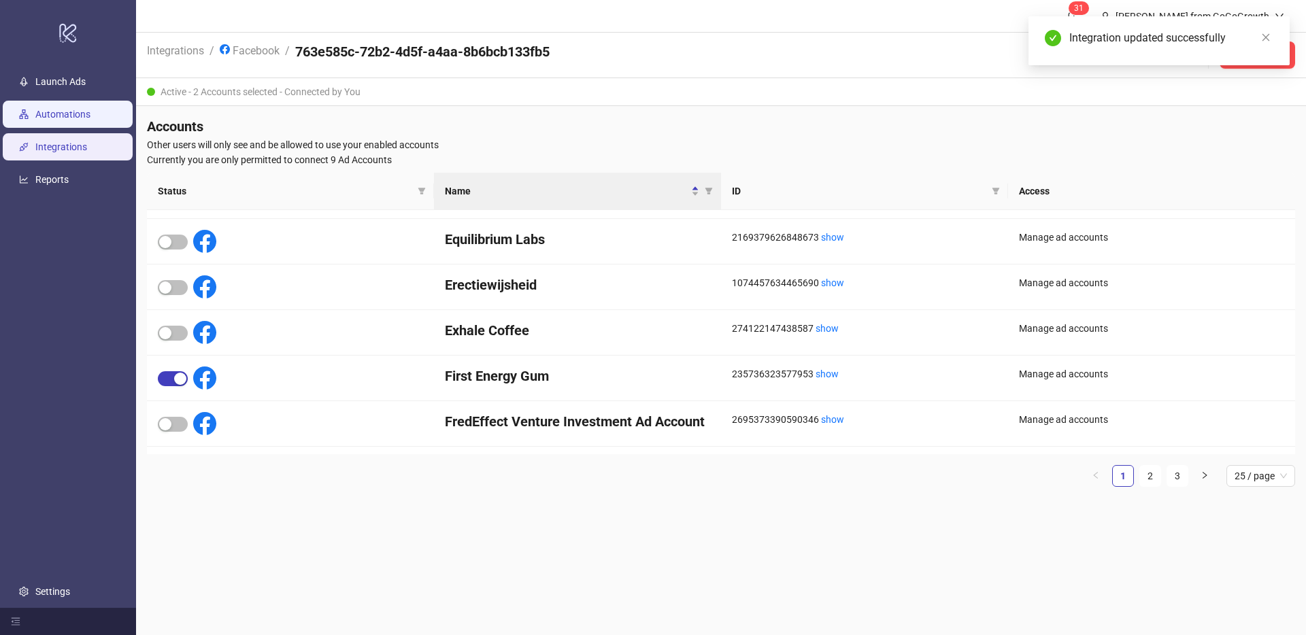
click at [90, 111] on link "Automations" at bounding box center [62, 114] width 55 height 11
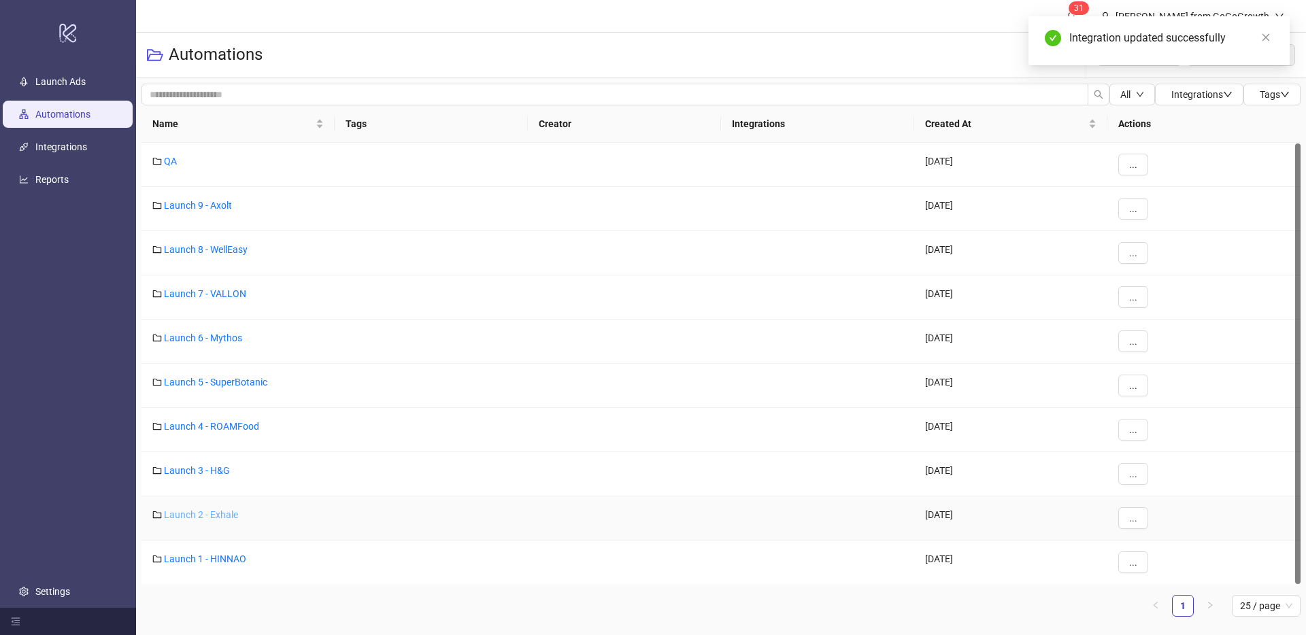
scroll to position [1, 0]
click at [220, 518] on link "Launch 2 - Exhale" at bounding box center [201, 514] width 74 height 11
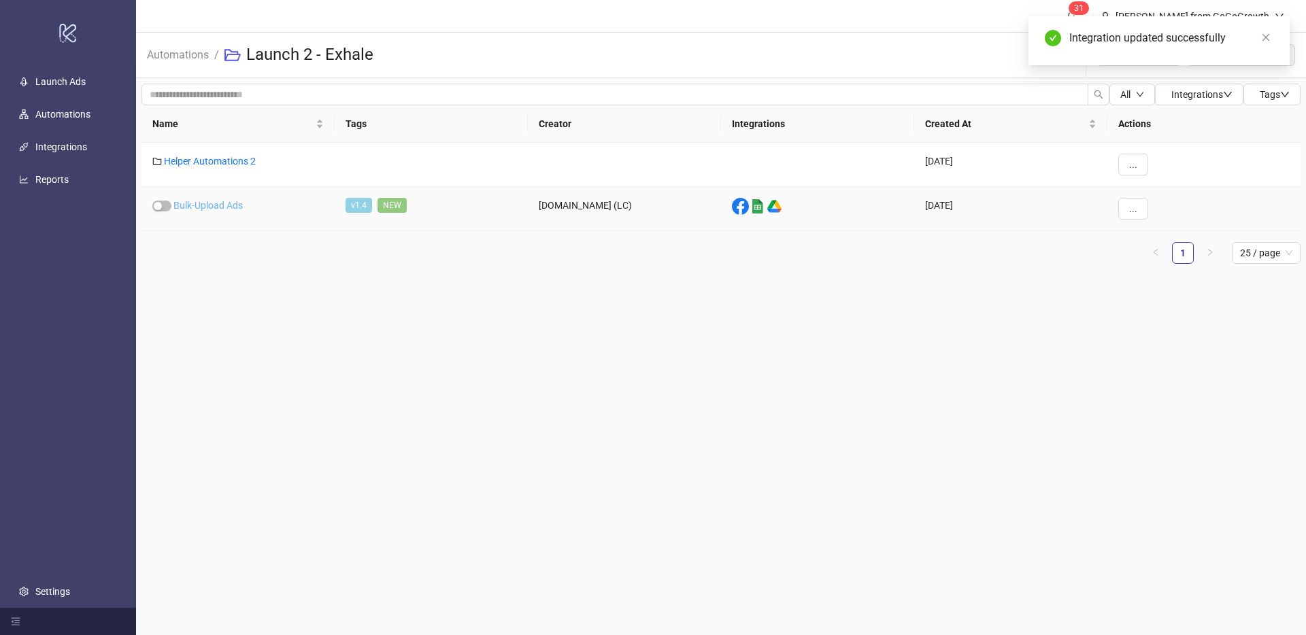
click at [219, 203] on link "Bulk-Upload Ads" at bounding box center [207, 205] width 69 height 11
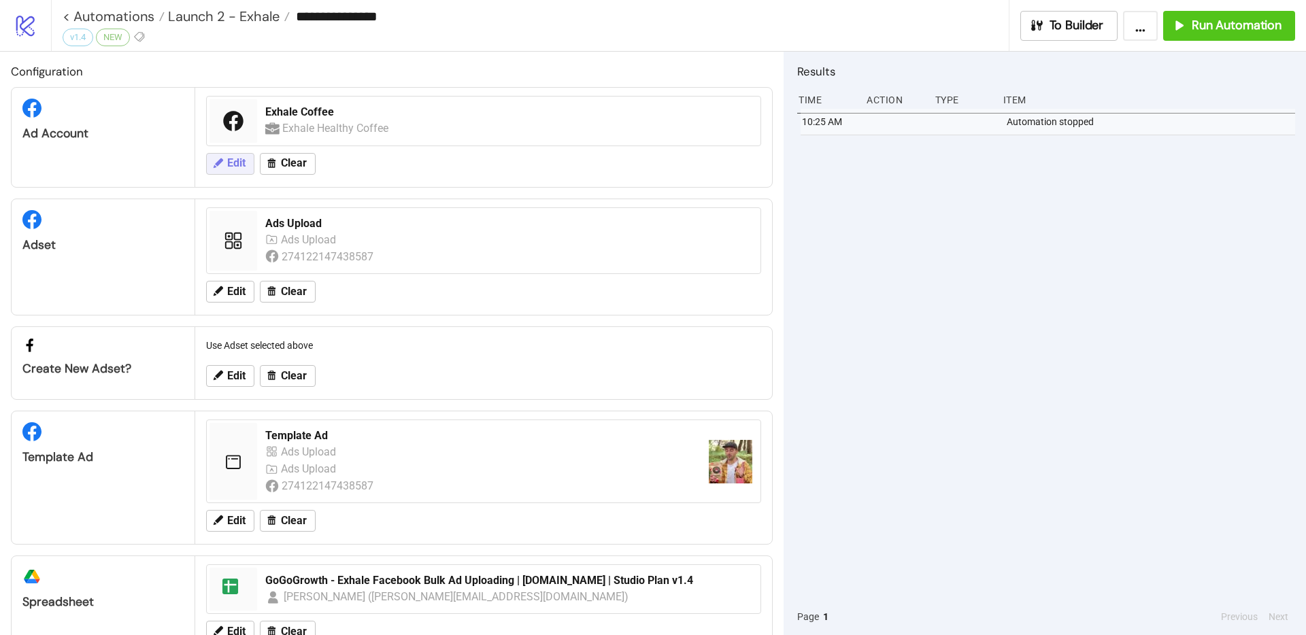
click at [237, 159] on span "Edit" at bounding box center [236, 163] width 18 height 12
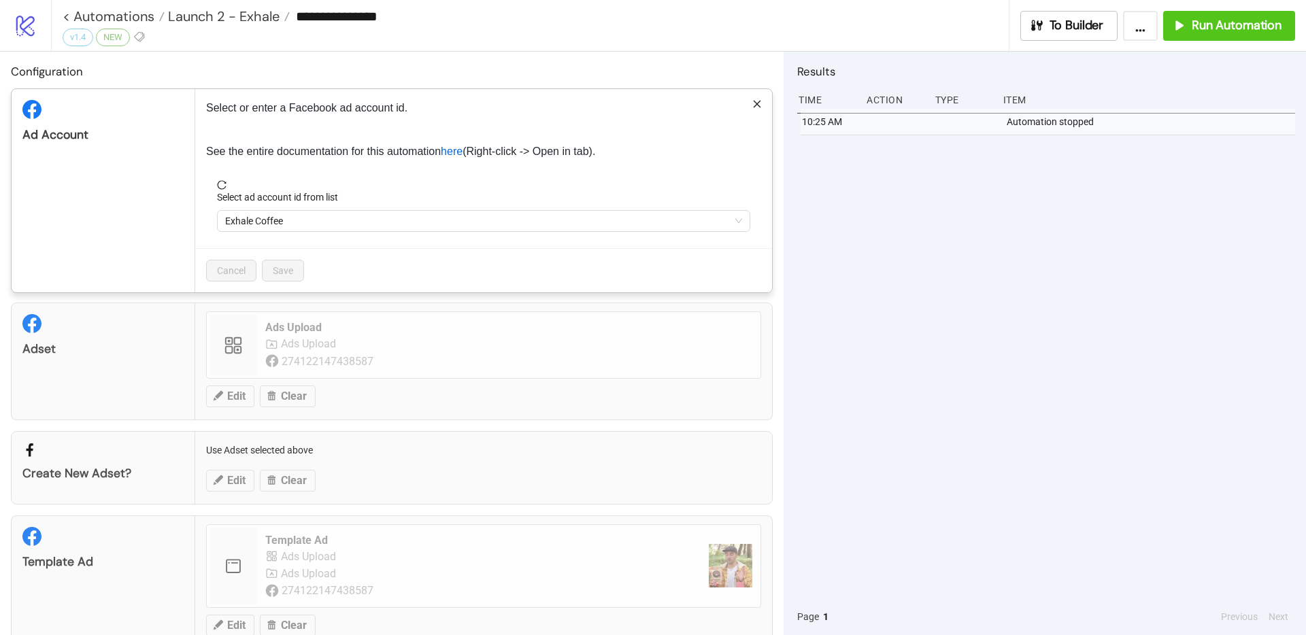
click at [311, 214] on span "Exhale Coffee" at bounding box center [483, 221] width 517 height 20
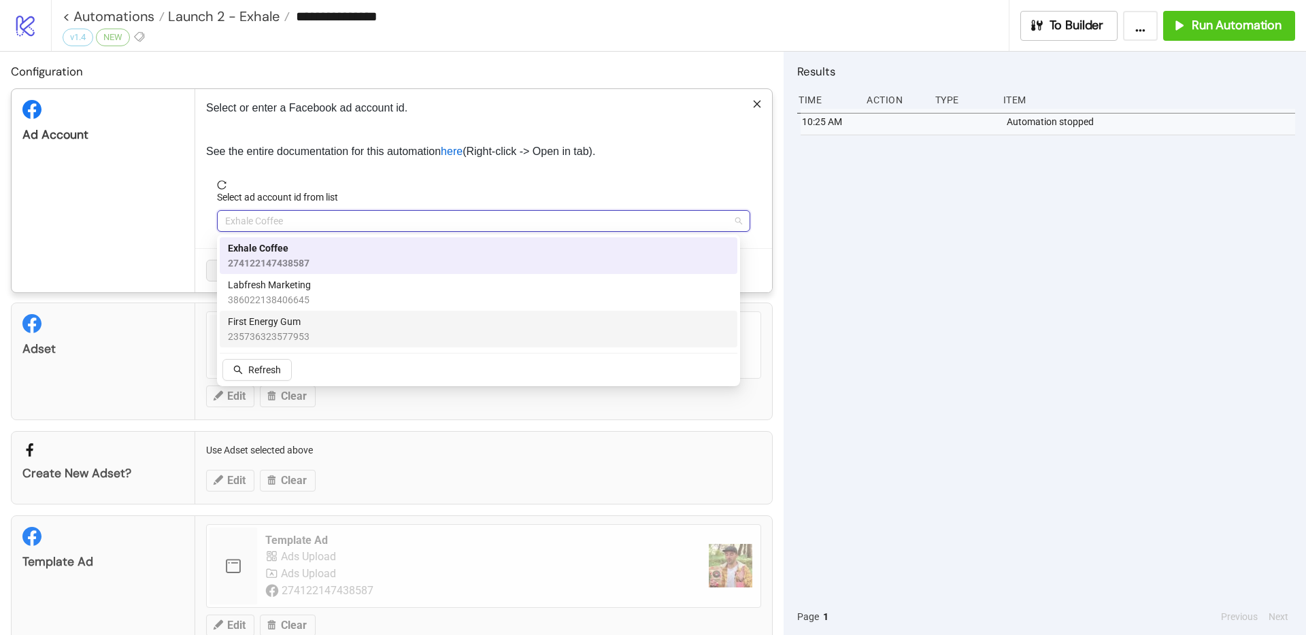
click at [283, 327] on span "First Energy Gum" at bounding box center [269, 321] width 82 height 15
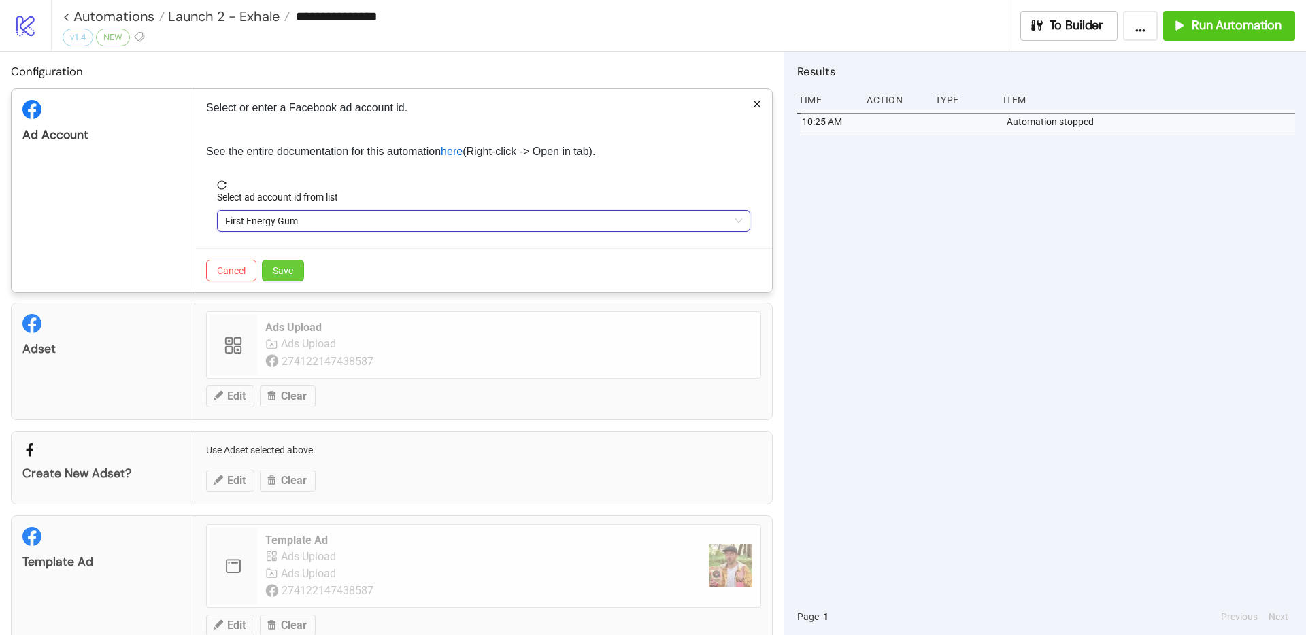
click at [292, 272] on span "Save" at bounding box center [283, 270] width 20 height 11
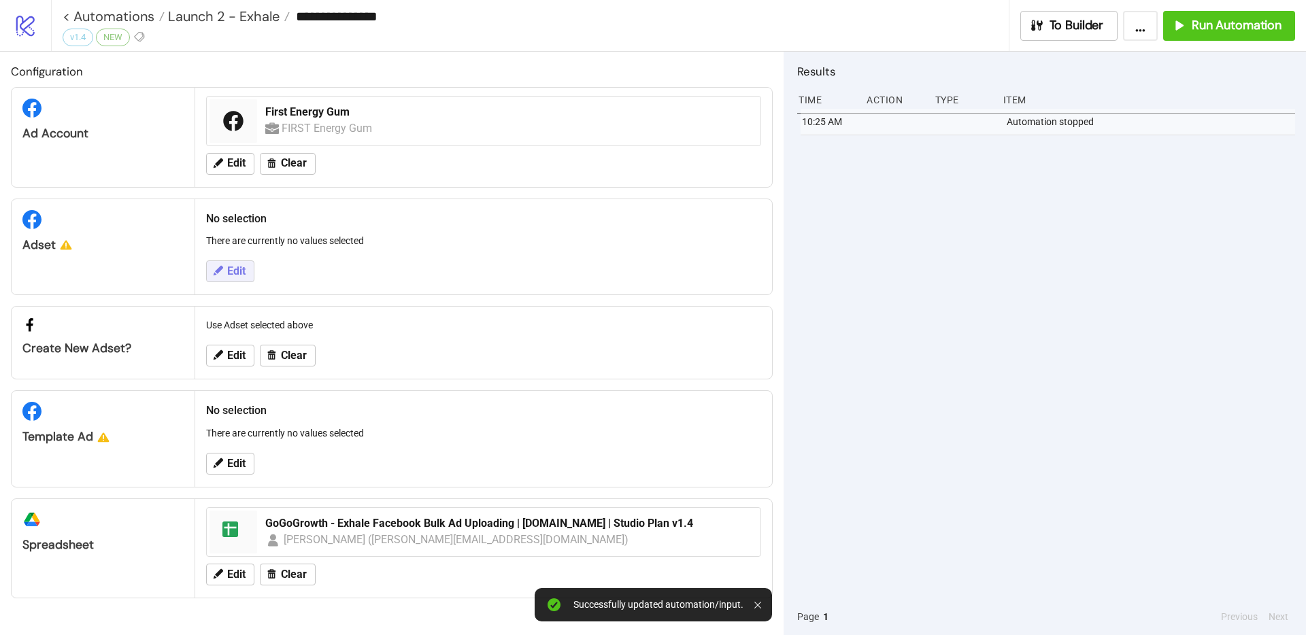
click at [207, 273] on button "Edit" at bounding box center [230, 272] width 48 height 22
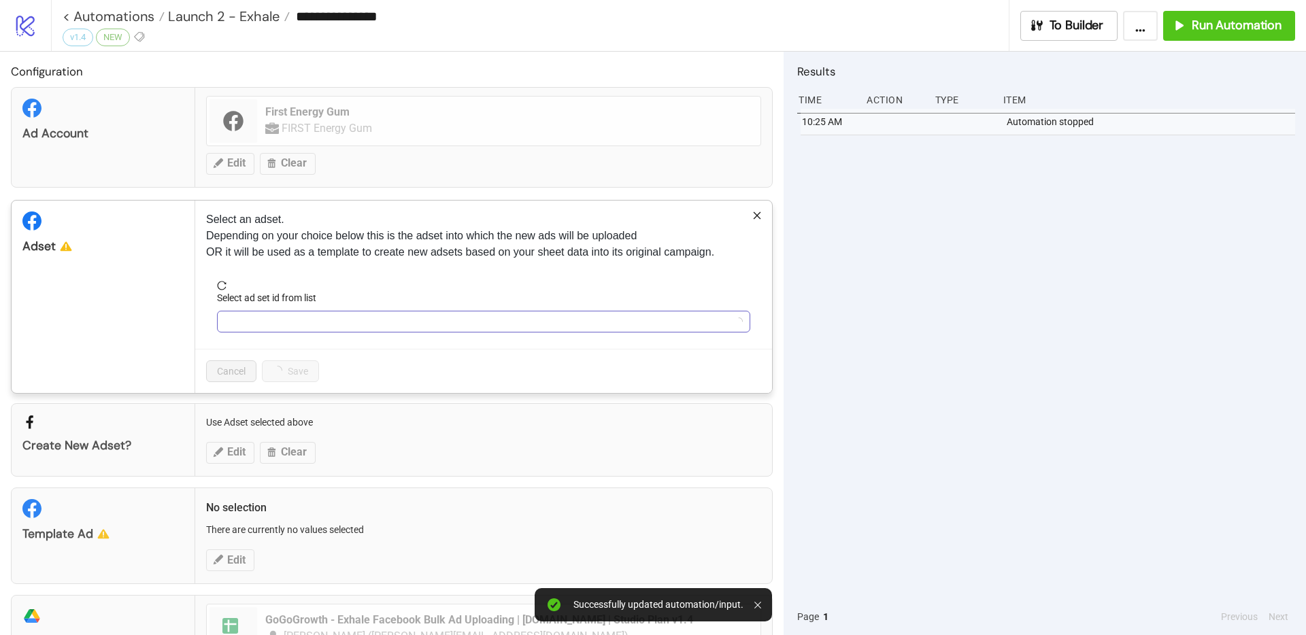
click at [292, 331] on input "Select ad set id from list" at bounding box center [477, 322] width 505 height 20
type input "******"
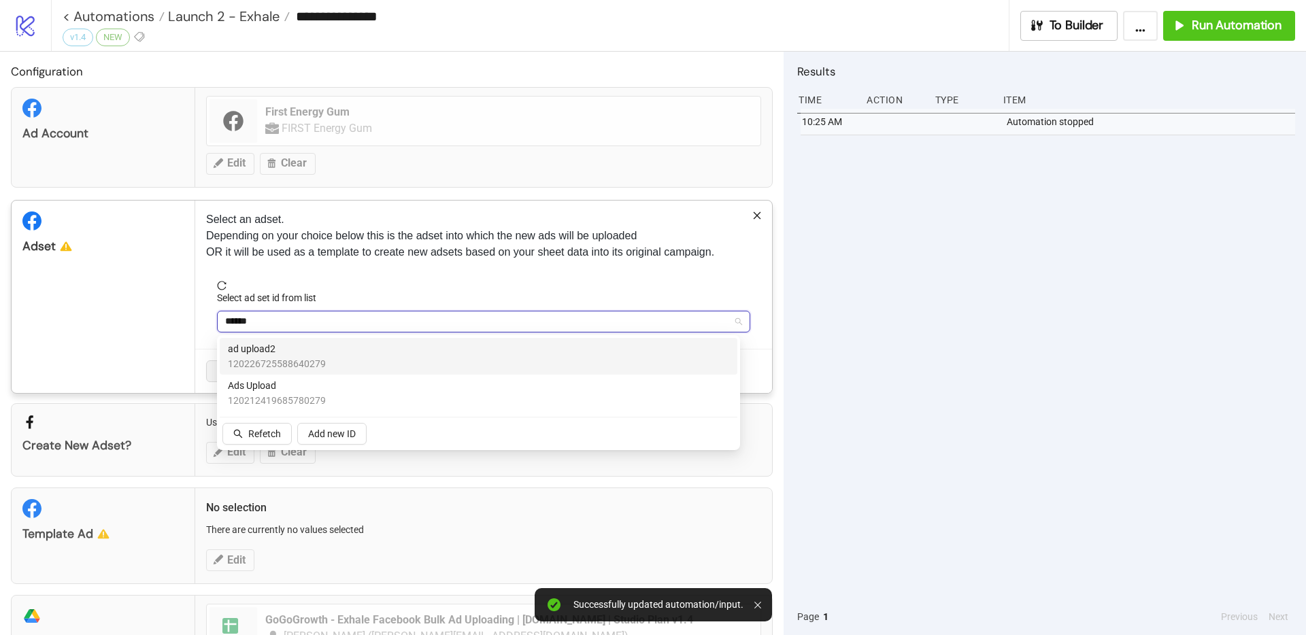
click at [331, 363] on div "ad upload2 120226725588640279" at bounding box center [478, 356] width 501 height 30
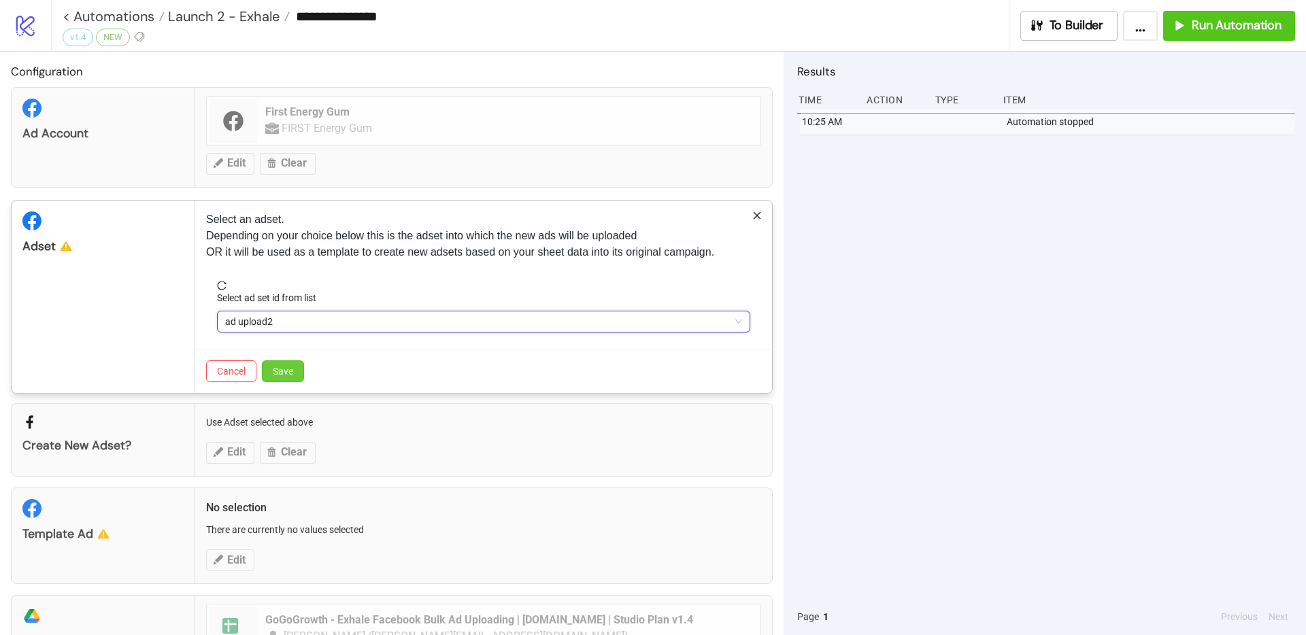
click at [297, 378] on button "Save" at bounding box center [283, 372] width 42 height 22
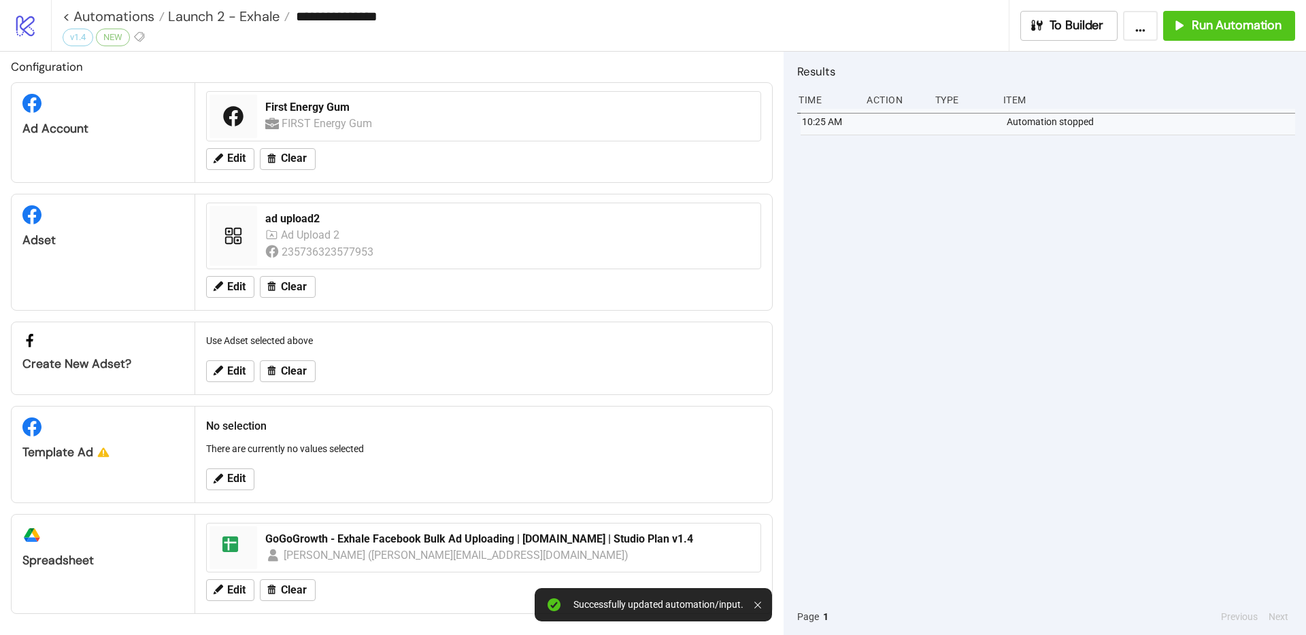
scroll to position [5, 0]
click at [216, 483] on icon at bounding box center [218, 478] width 12 height 12
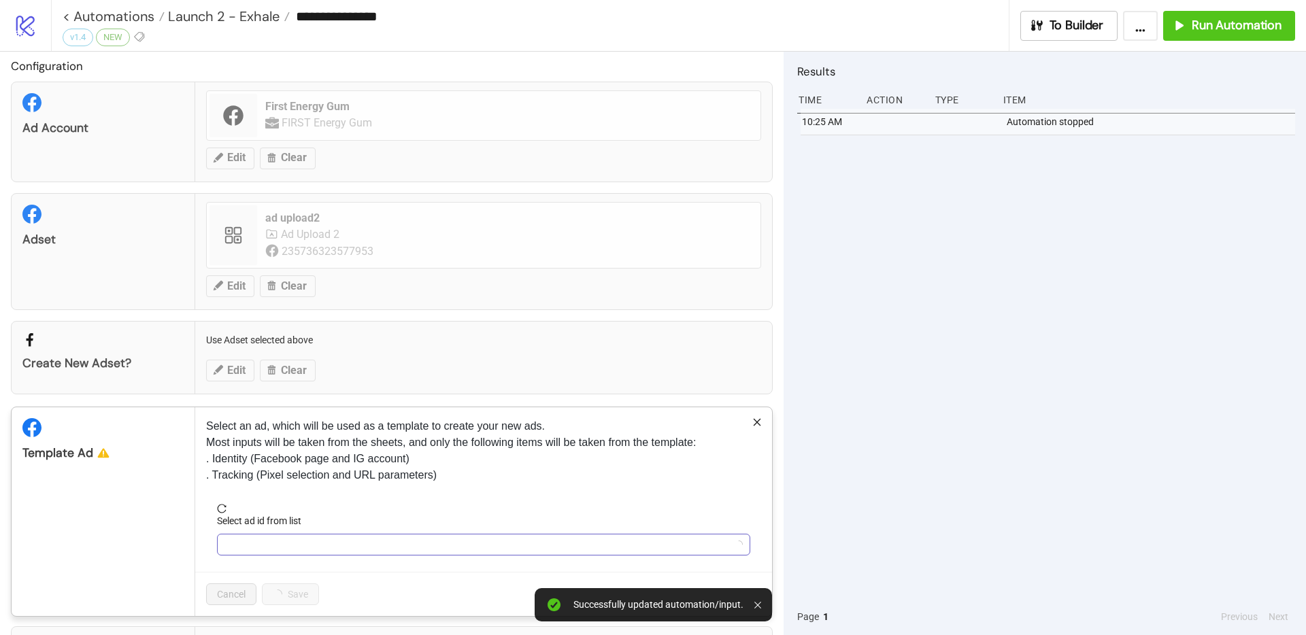
click at [260, 540] on input "Select ad id from list" at bounding box center [477, 545] width 505 height 20
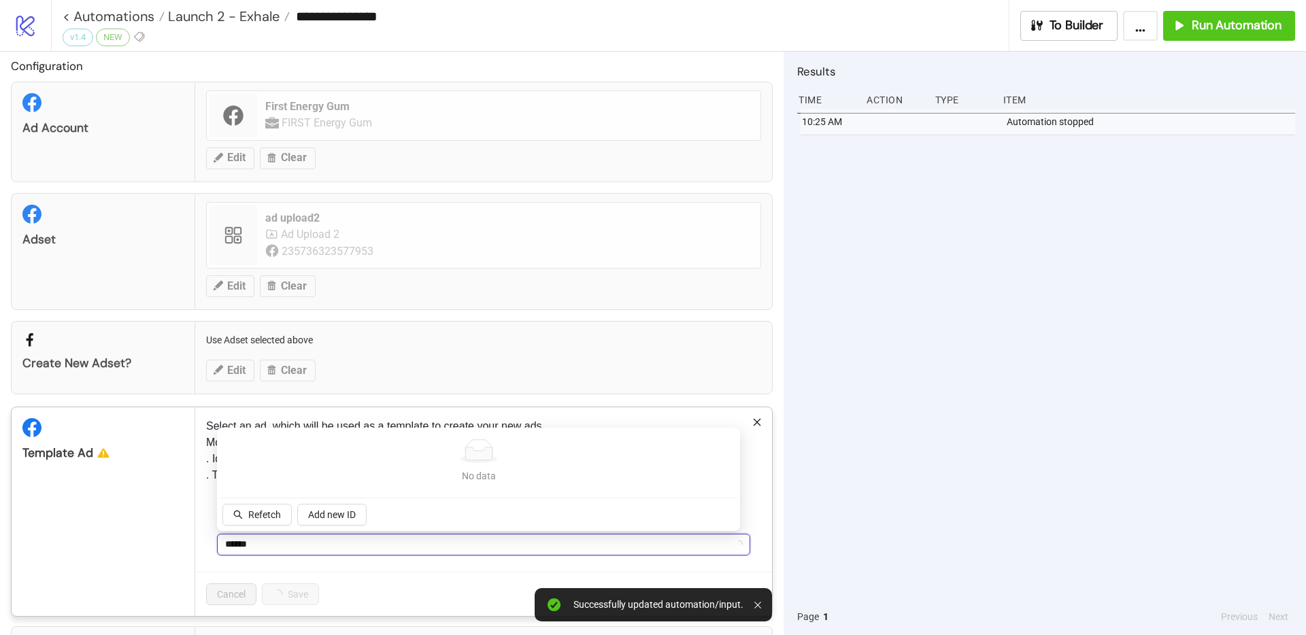
type input "*******"
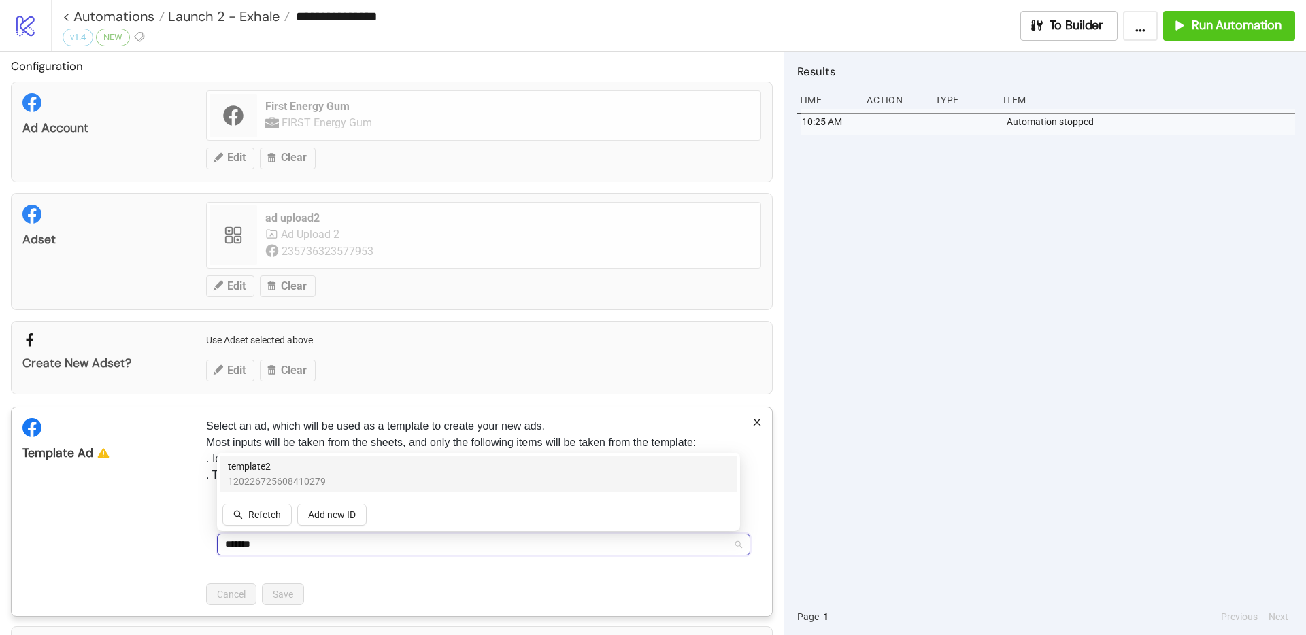
type input "********"
click at [284, 478] on span "120226725608410279" at bounding box center [277, 481] width 98 height 15
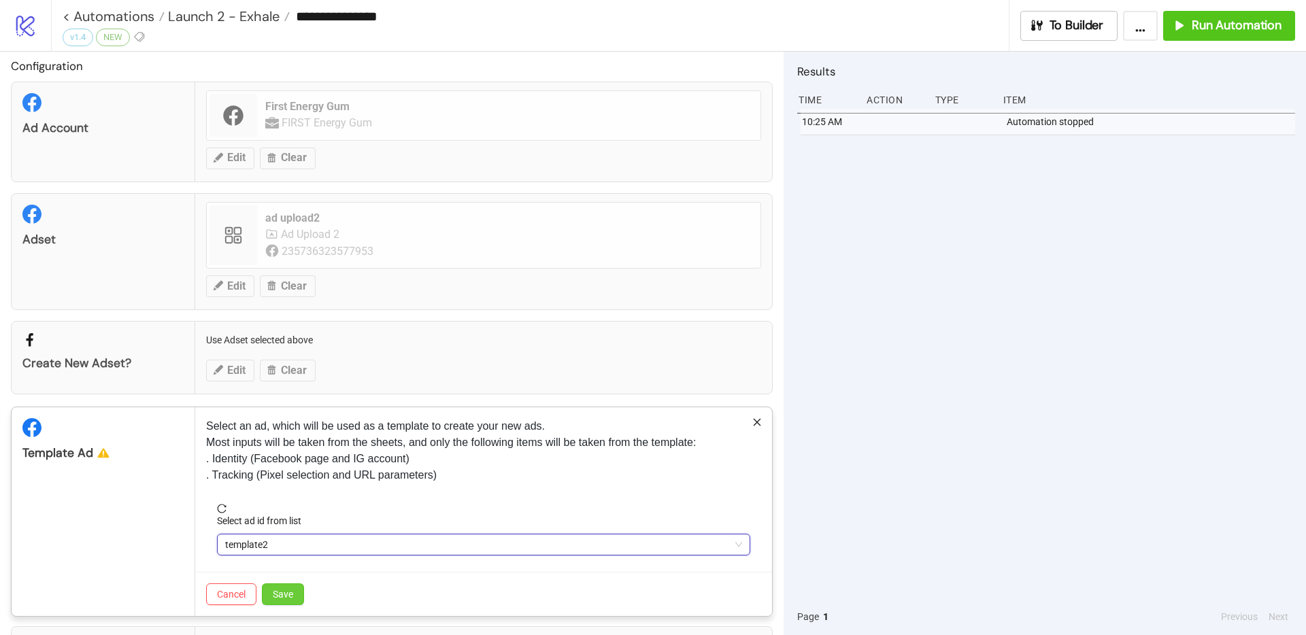
click at [281, 591] on span "Save" at bounding box center [283, 594] width 20 height 11
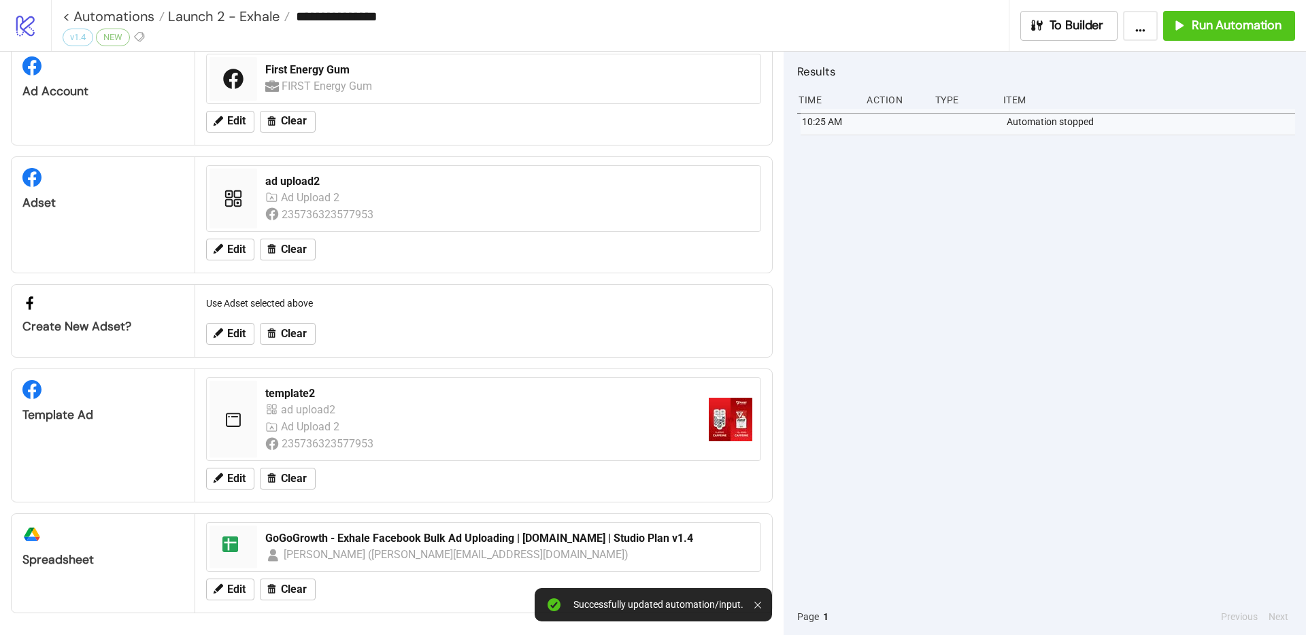
scroll to position [39, 0]
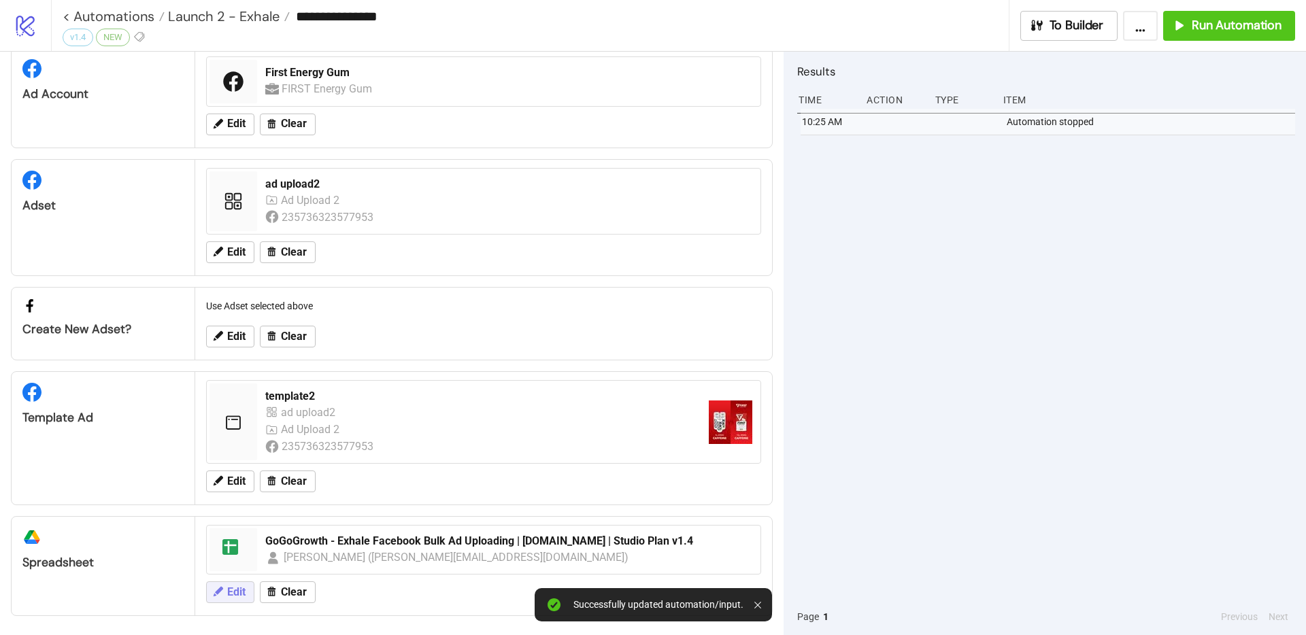
click at [234, 597] on span "Edit" at bounding box center [236, 592] width 18 height 12
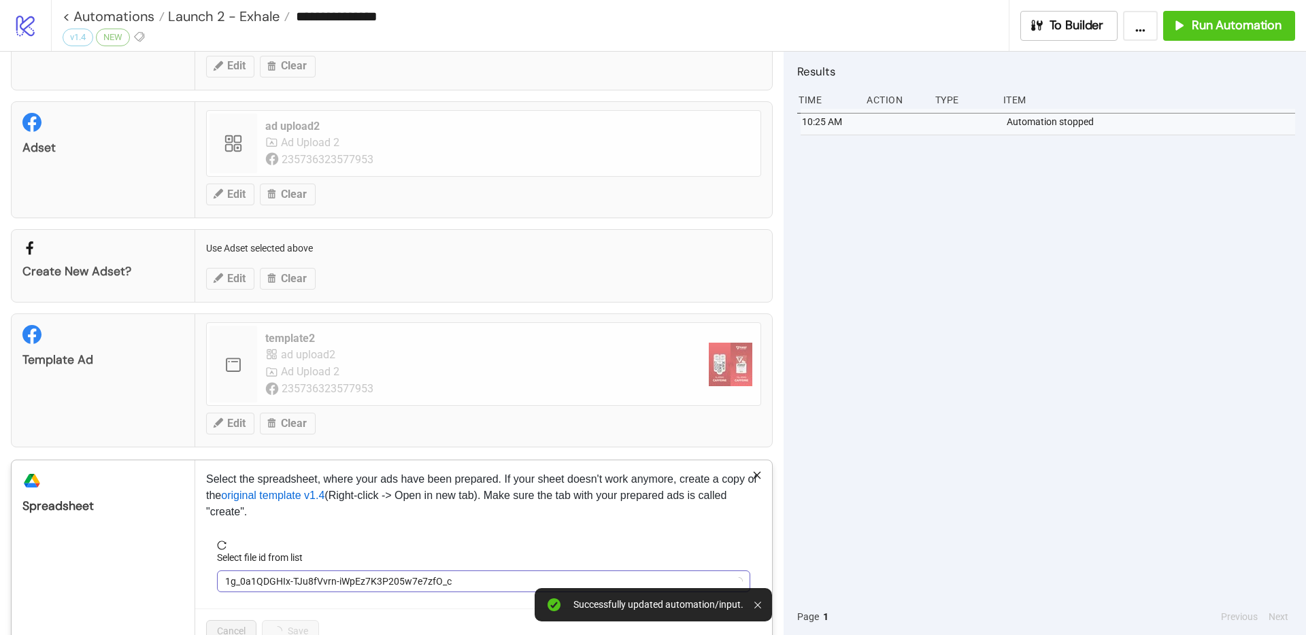
scroll to position [136, 0]
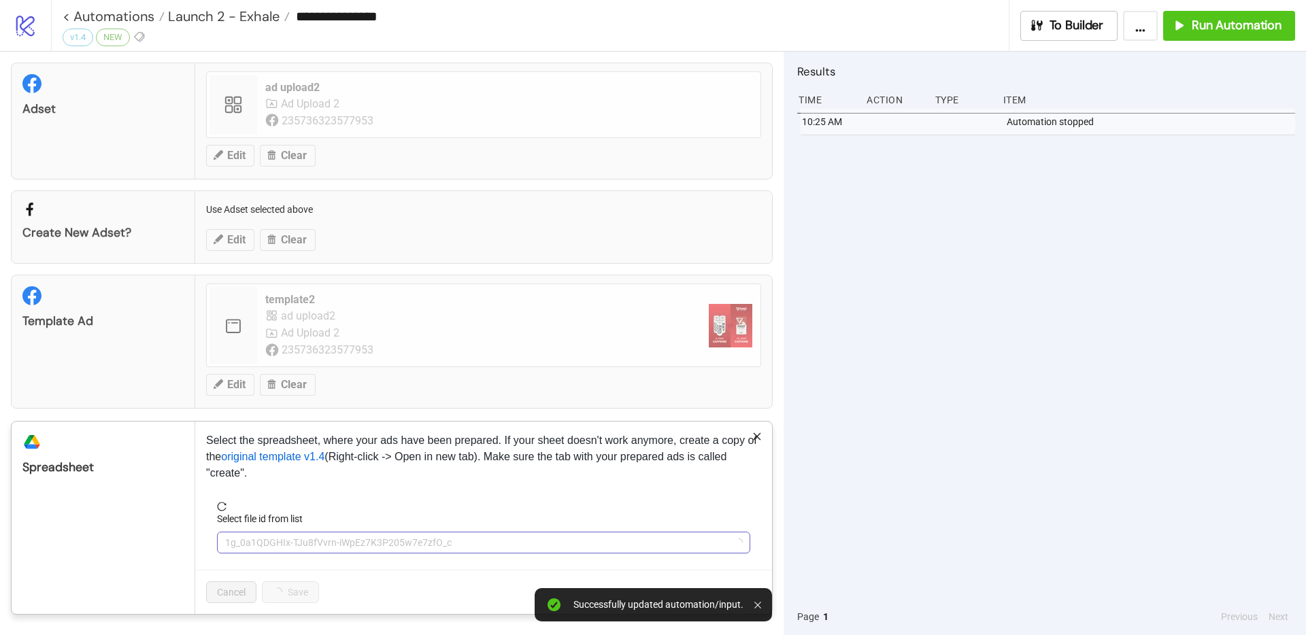
click at [339, 544] on span "1g_0a1QDGHIx-TJu8fVvrn-iWpEz7K3P205w7e7zfO_c" at bounding box center [483, 543] width 517 height 20
click at [352, 545] on span "GoGoGrowth - Exhale Facebook Bulk Ad Uploading | [DOMAIN_NAME] | Studio Plan v1…" at bounding box center [483, 543] width 517 height 20
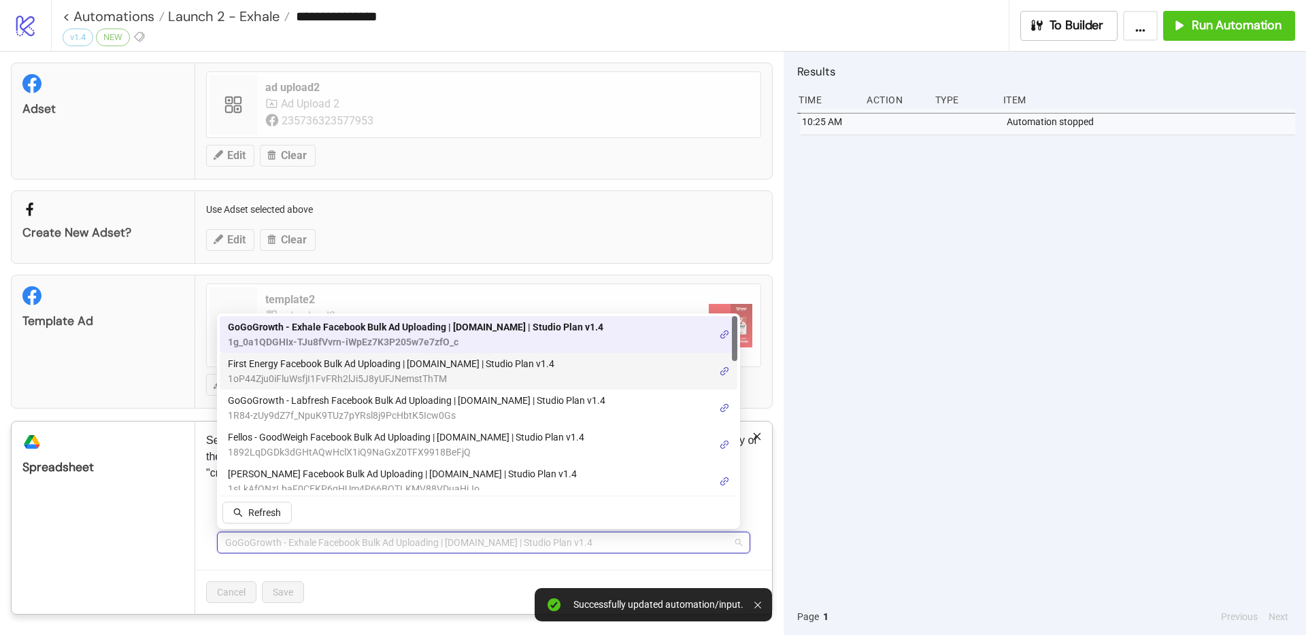
click at [339, 361] on span "First Energy Facebook Bulk Ad Uploading | [DOMAIN_NAME] | Studio Plan v1.4" at bounding box center [391, 363] width 327 height 15
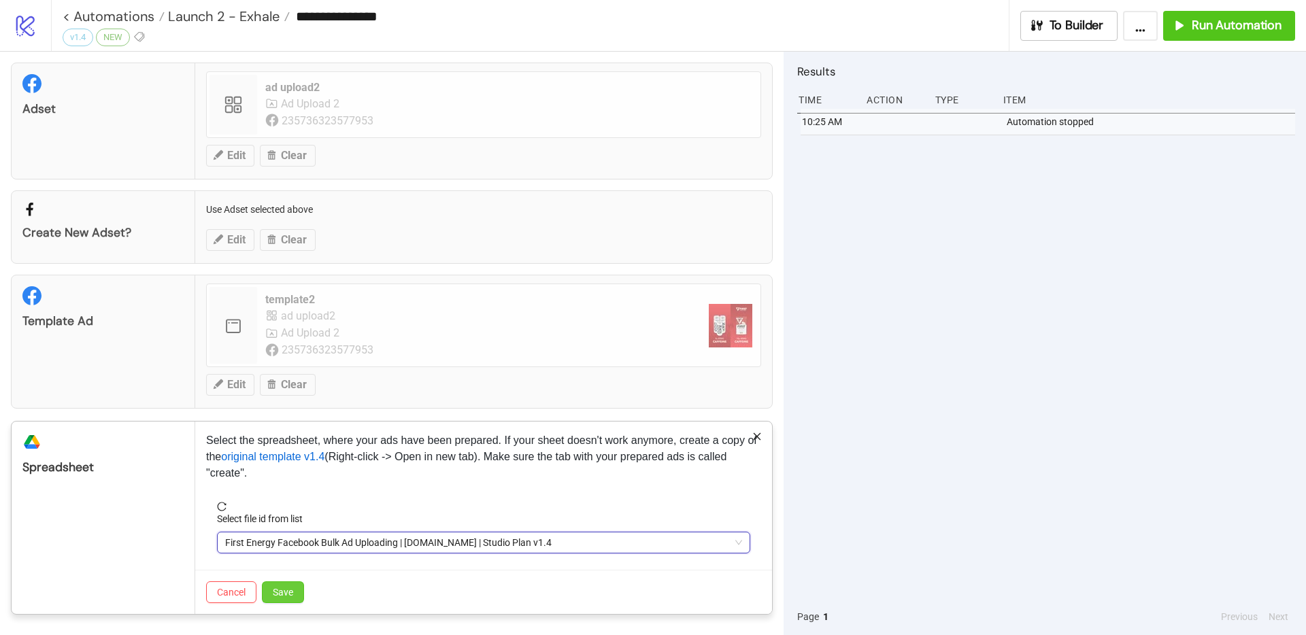
click at [301, 588] on button "Save" at bounding box center [283, 593] width 42 height 22
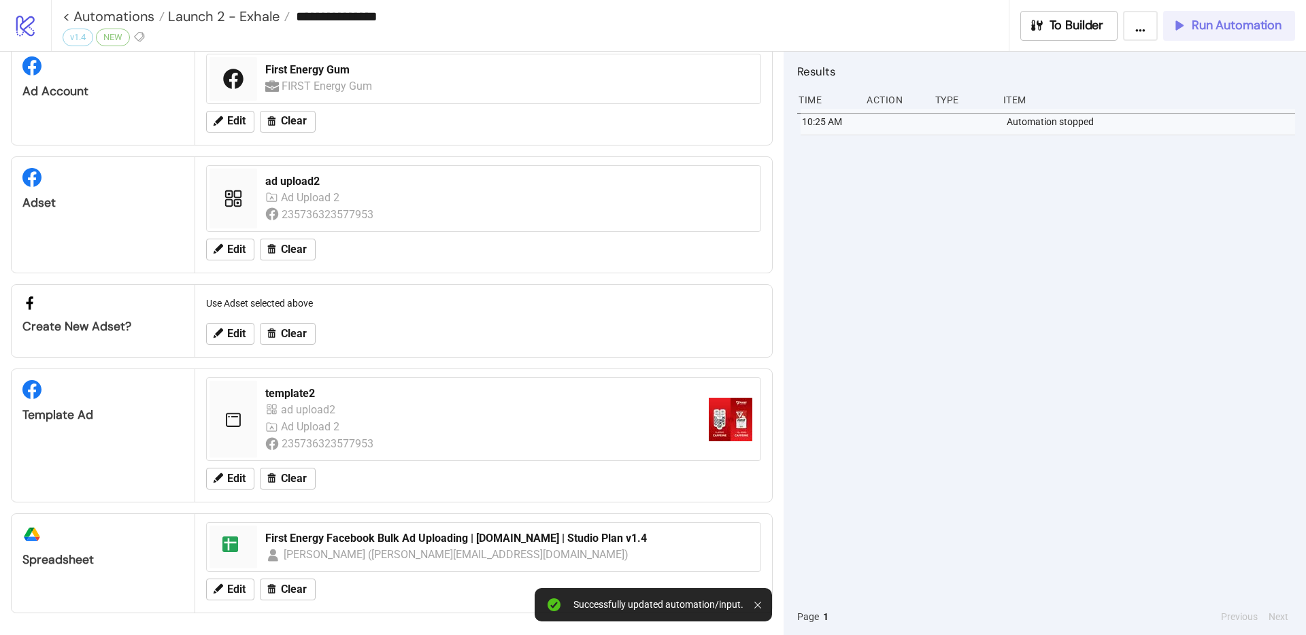
click at [1182, 31] on icon "button" at bounding box center [1178, 25] width 15 height 15
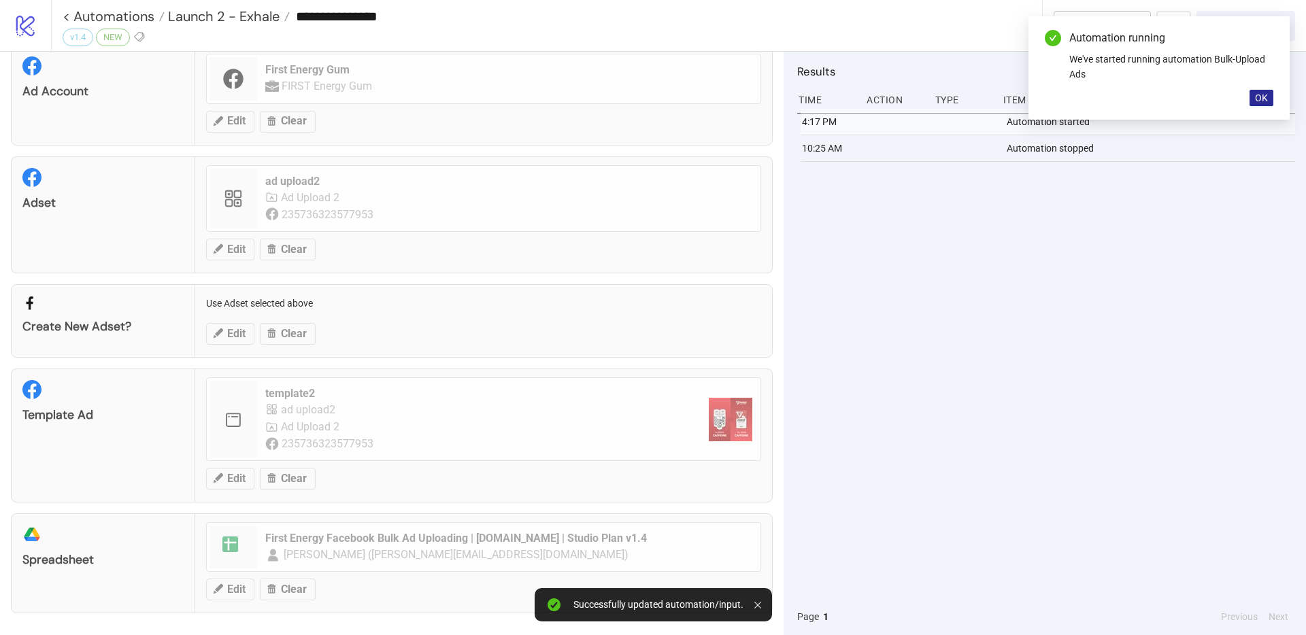
click at [1262, 99] on span "OK" at bounding box center [1261, 98] width 13 height 11
